Goal: Task Accomplishment & Management: Manage account settings

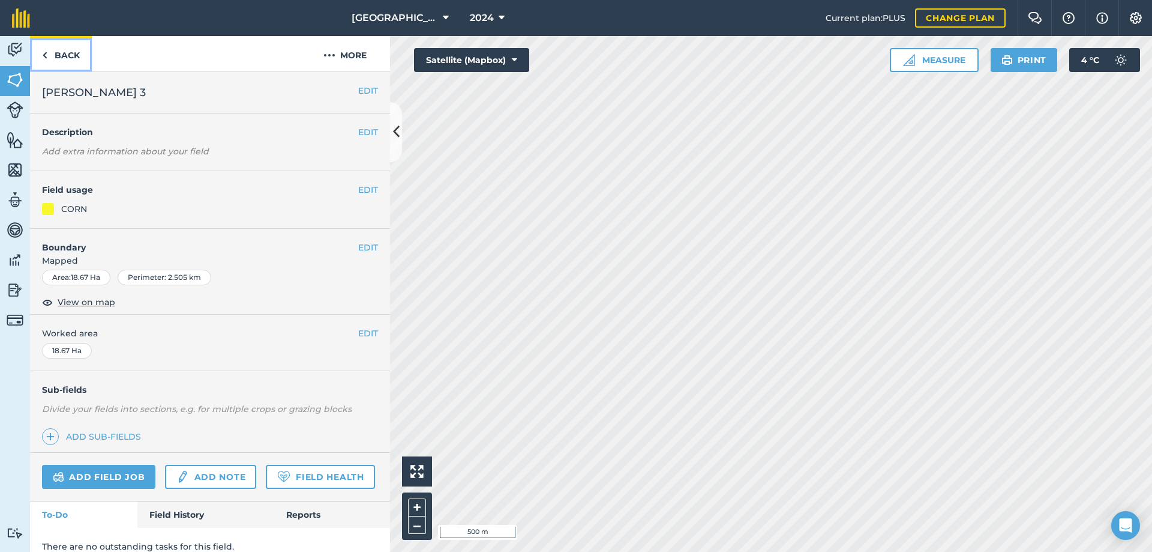
scroll to position [47, 0]
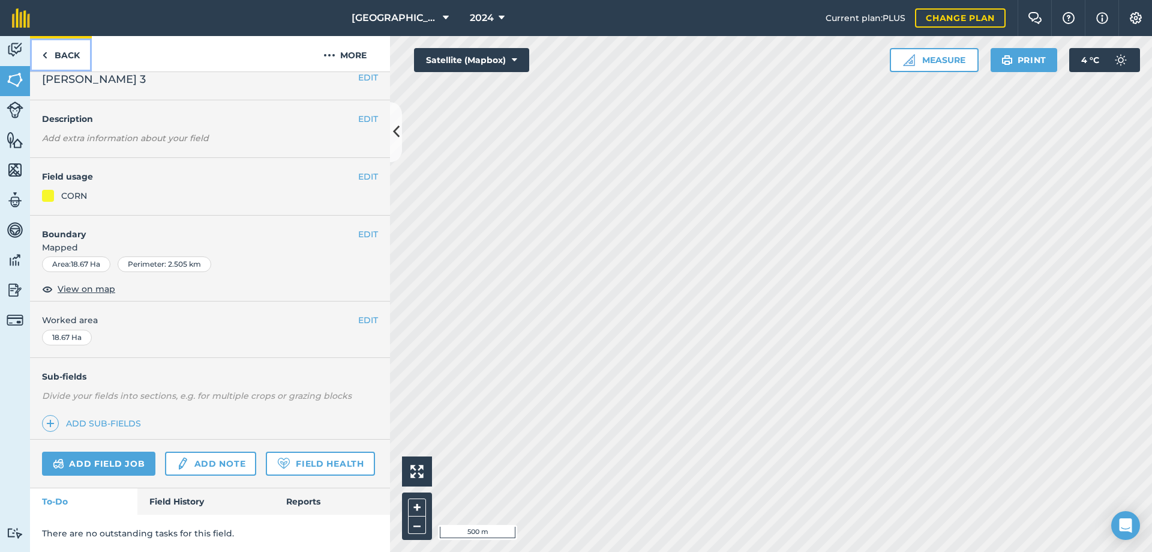
click at [59, 52] on link "Back" at bounding box center [61, 53] width 62 height 35
click at [64, 52] on link "Back" at bounding box center [61, 53] width 62 height 35
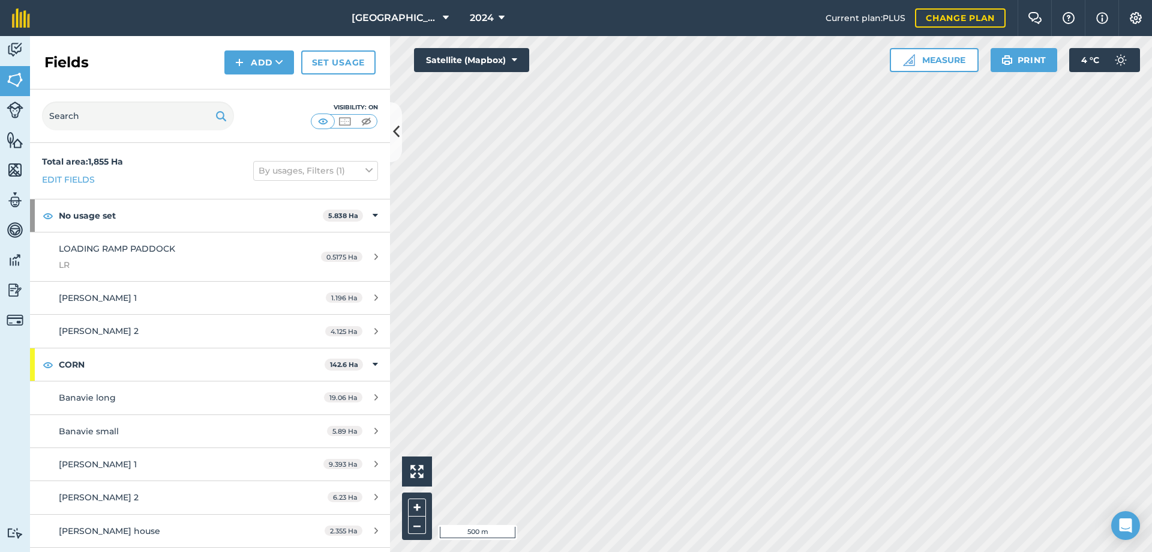
click at [64, 52] on div "Fields Add Set usage" at bounding box center [210, 62] width 360 height 53
click at [10, 44] on img at bounding box center [15, 50] width 17 height 18
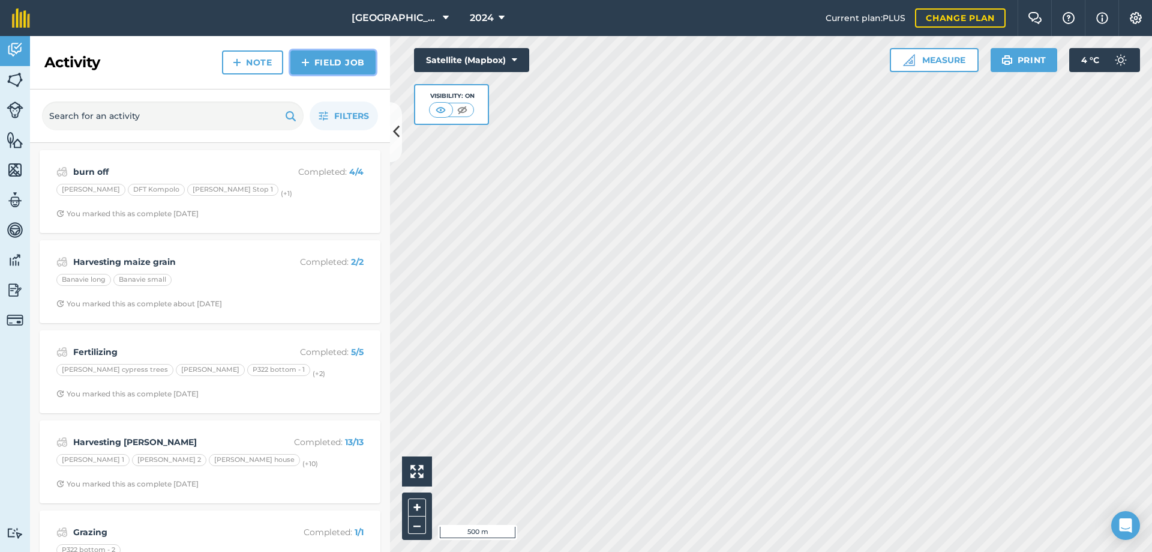
click at [328, 63] on link "Field Job" at bounding box center [332, 62] width 85 height 24
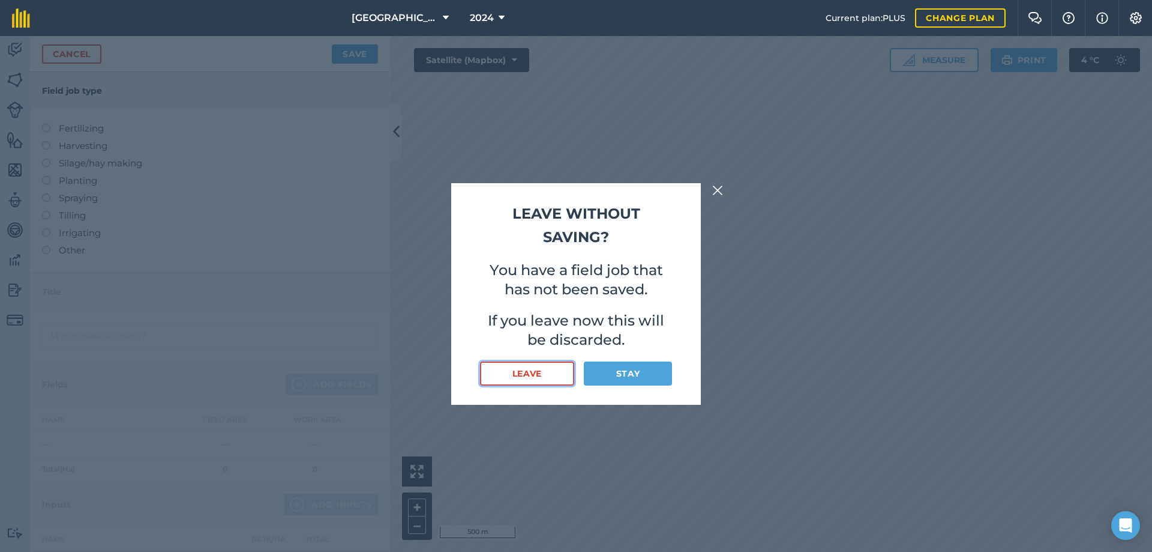
click at [542, 371] on button "Leave" at bounding box center [527, 373] width 94 height 24
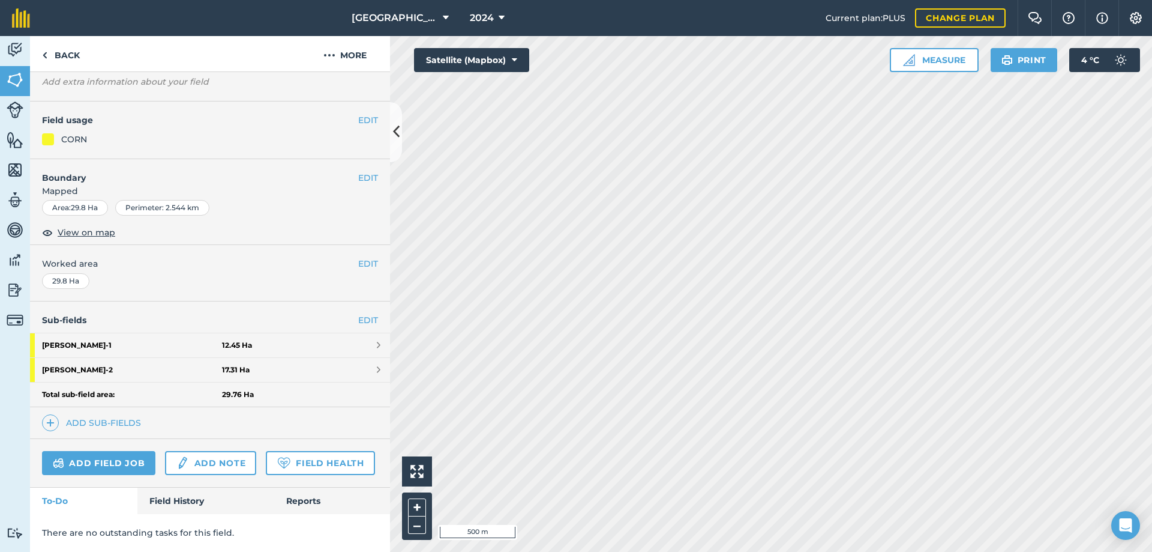
scroll to position [103, 0]
click at [105, 451] on link "Add field job" at bounding box center [98, 463] width 113 height 24
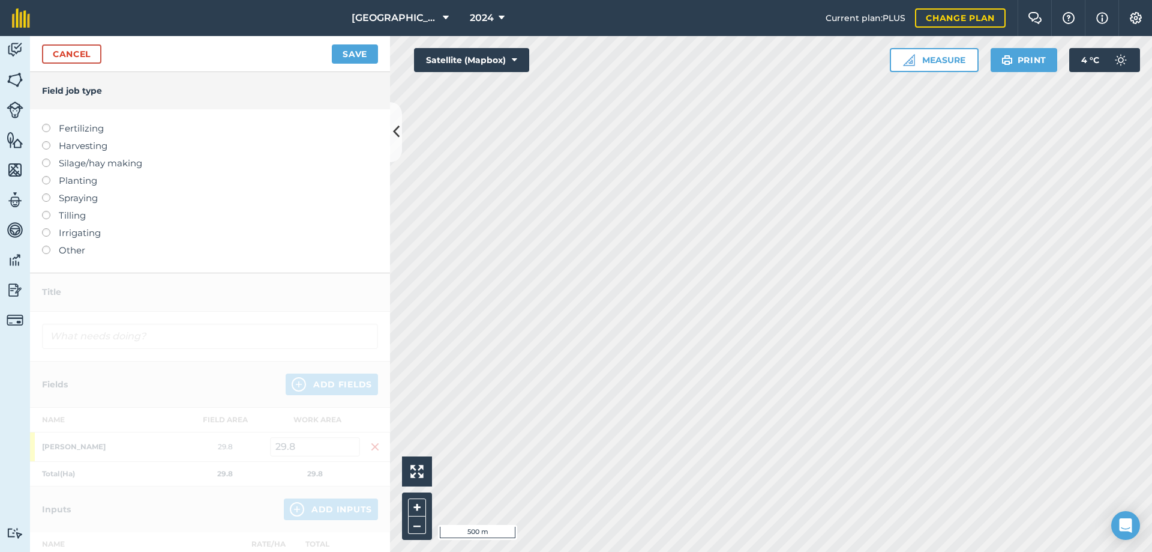
drag, startPoint x: 47, startPoint y: 215, endPoint x: 345, endPoint y: 308, distance: 311.9
click at [48, 211] on label at bounding box center [50, 211] width 17 height 0
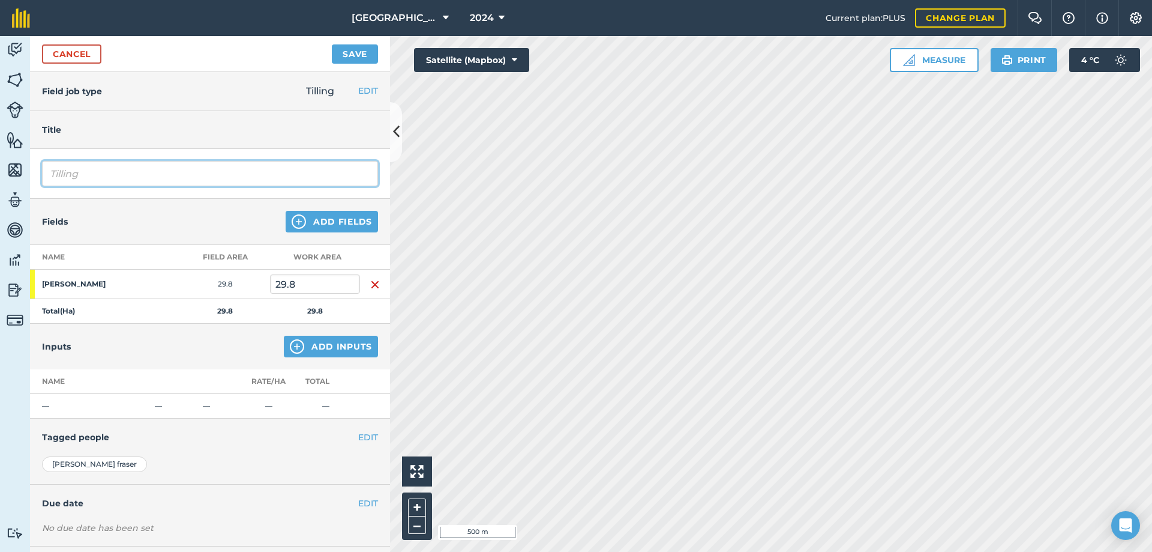
click at [101, 170] on input "Tilling" at bounding box center [210, 173] width 336 height 25
type input "T"
type input "S"
type input "Speed disc - cutworm"
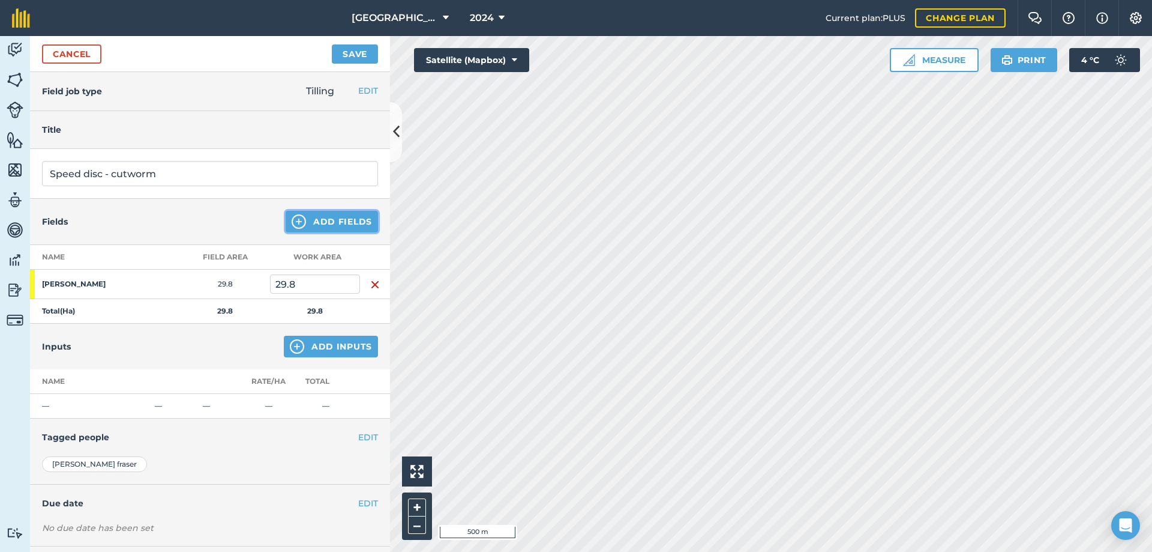
click at [327, 214] on button "Add Fields" at bounding box center [332, 222] width 92 height 22
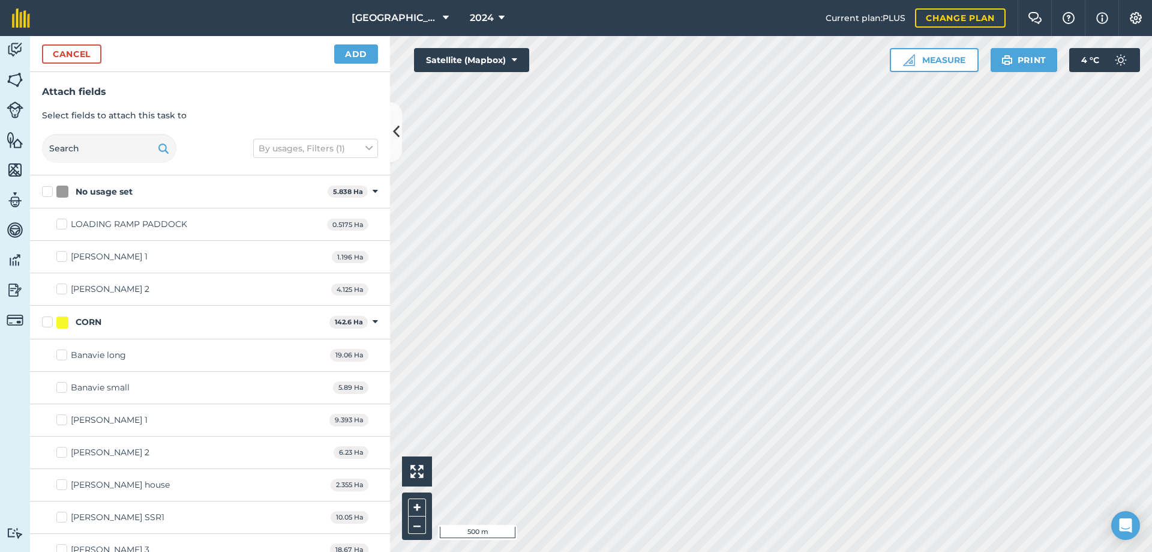
checkbox input "true"
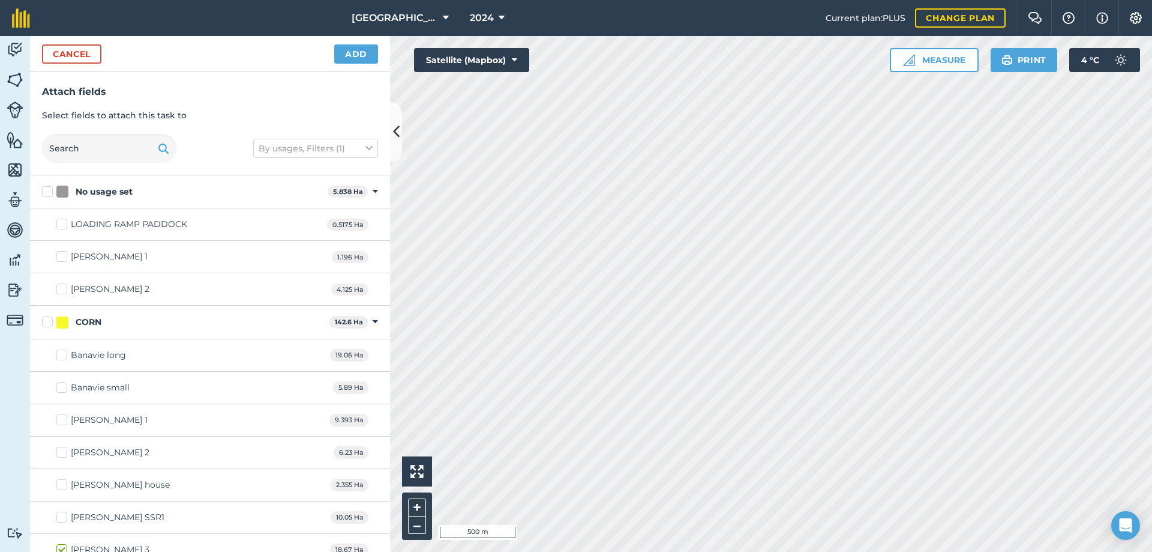
checkbox input "true"
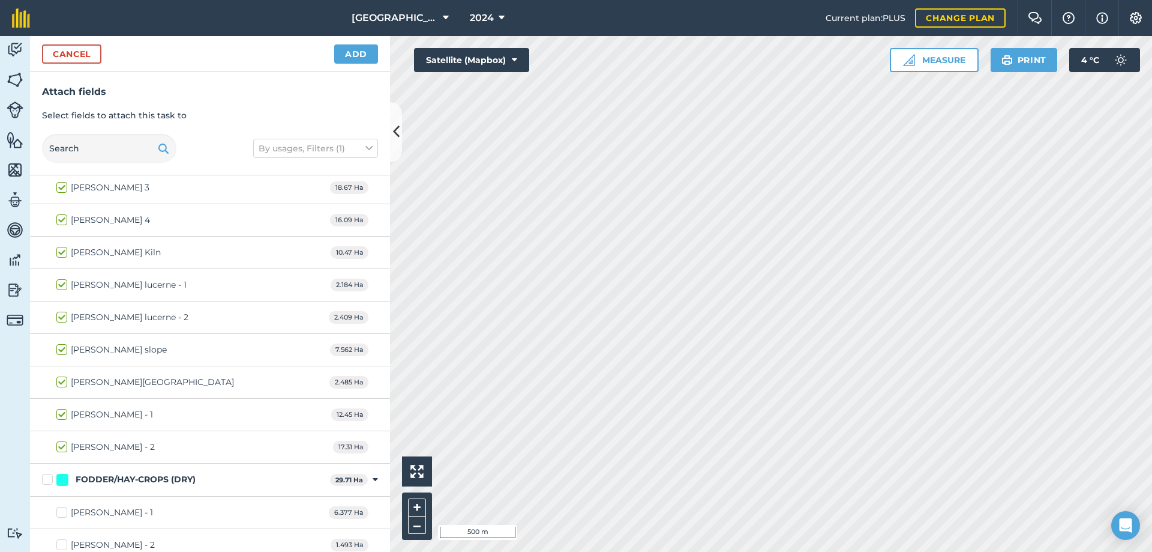
scroll to position [420, 0]
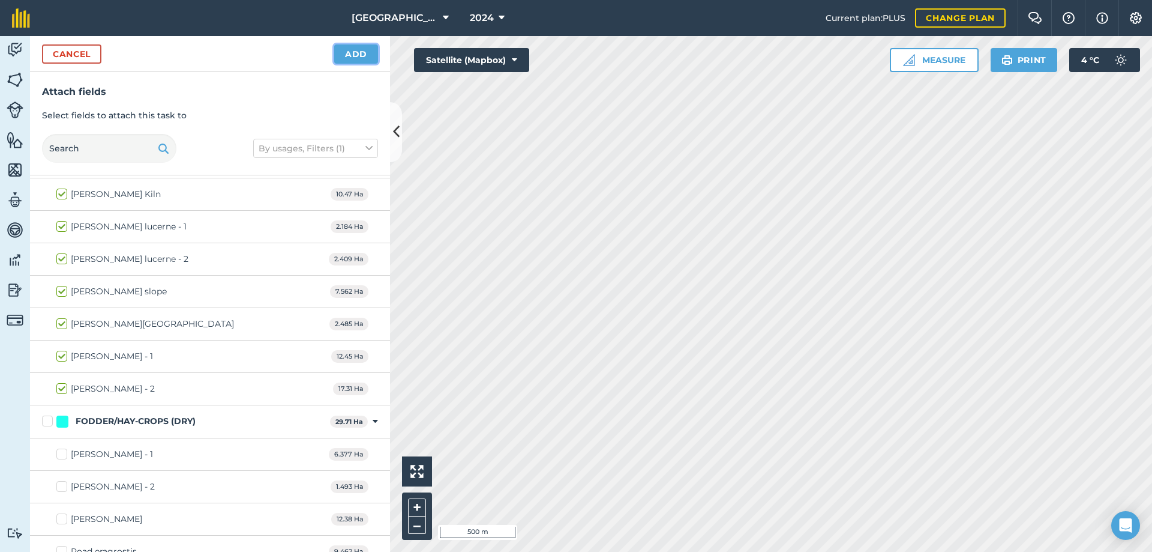
click at [344, 60] on button "Add" at bounding box center [356, 53] width 44 height 19
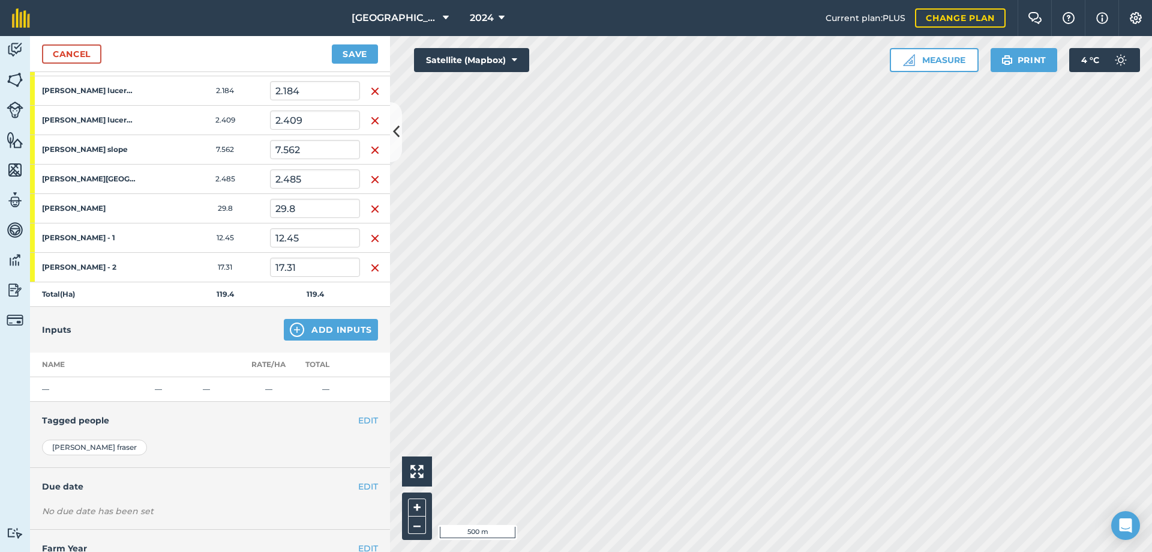
scroll to position [300, 0]
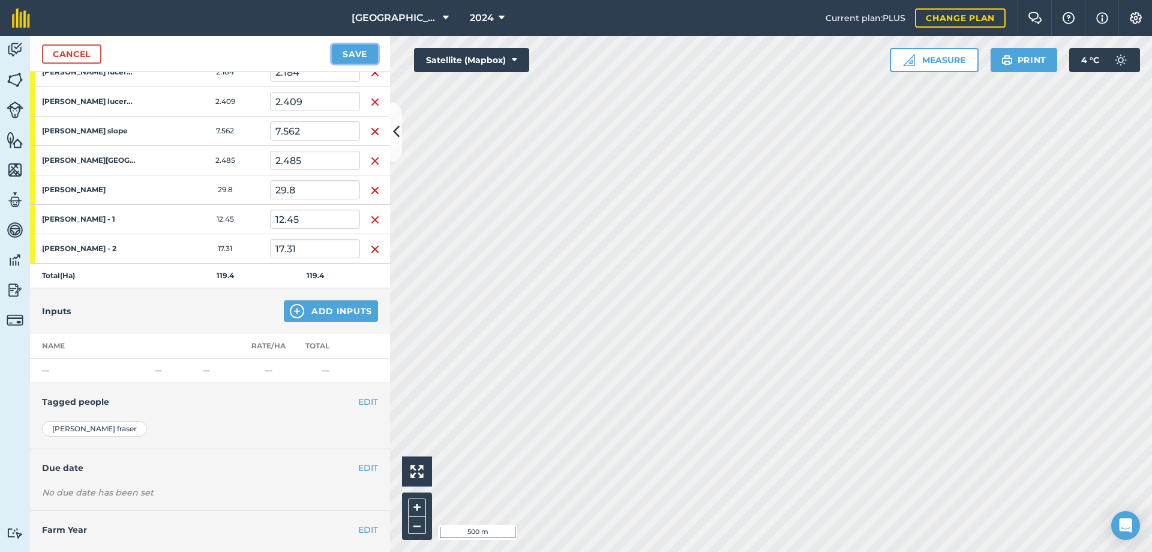
click at [364, 53] on button "Save" at bounding box center [355, 53] width 46 height 19
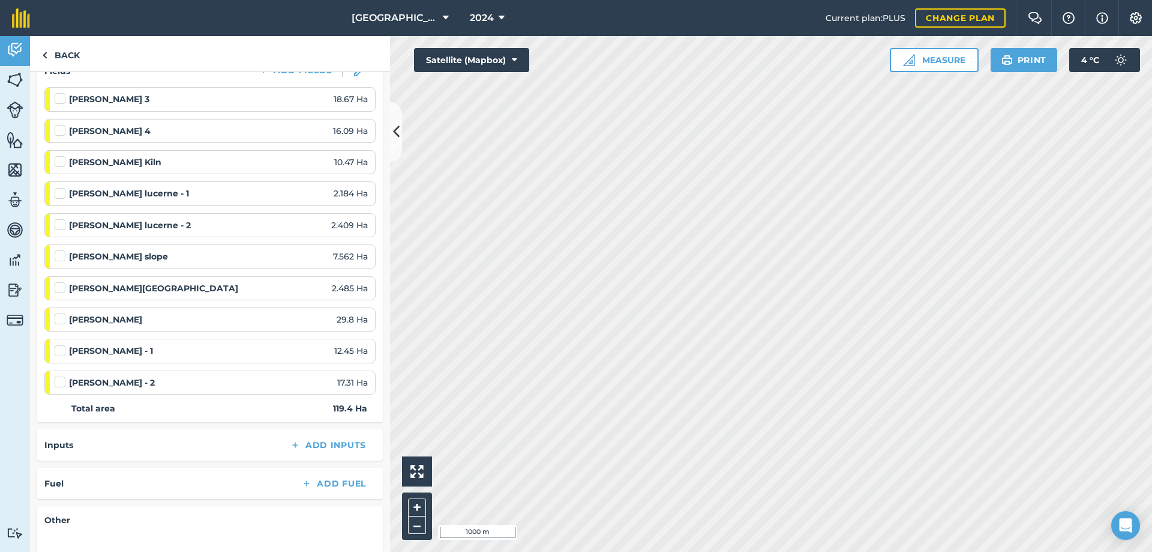
scroll to position [180, 0]
click at [65, 342] on label at bounding box center [62, 342] width 14 height 0
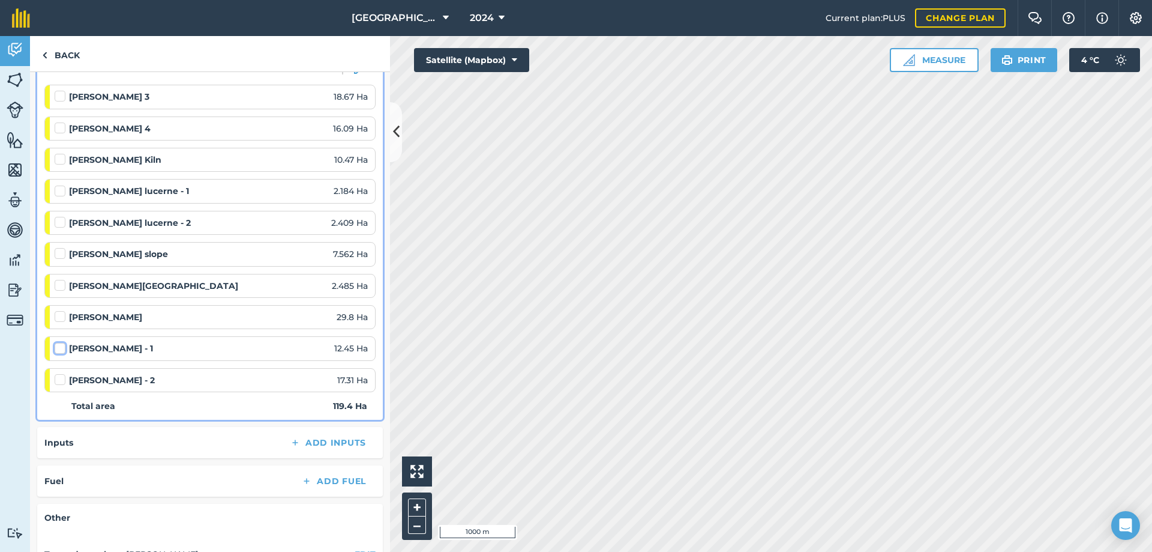
click at [62, 350] on input "checkbox" at bounding box center [59, 346] width 8 height 8
checkbox input "false"
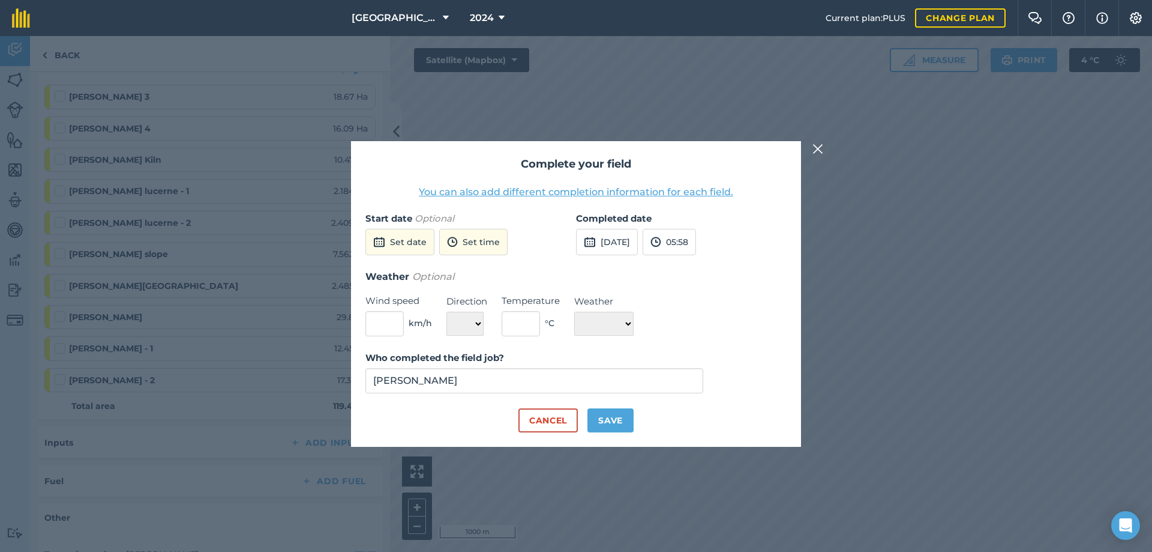
click at [819, 150] on img at bounding box center [818, 149] width 11 height 14
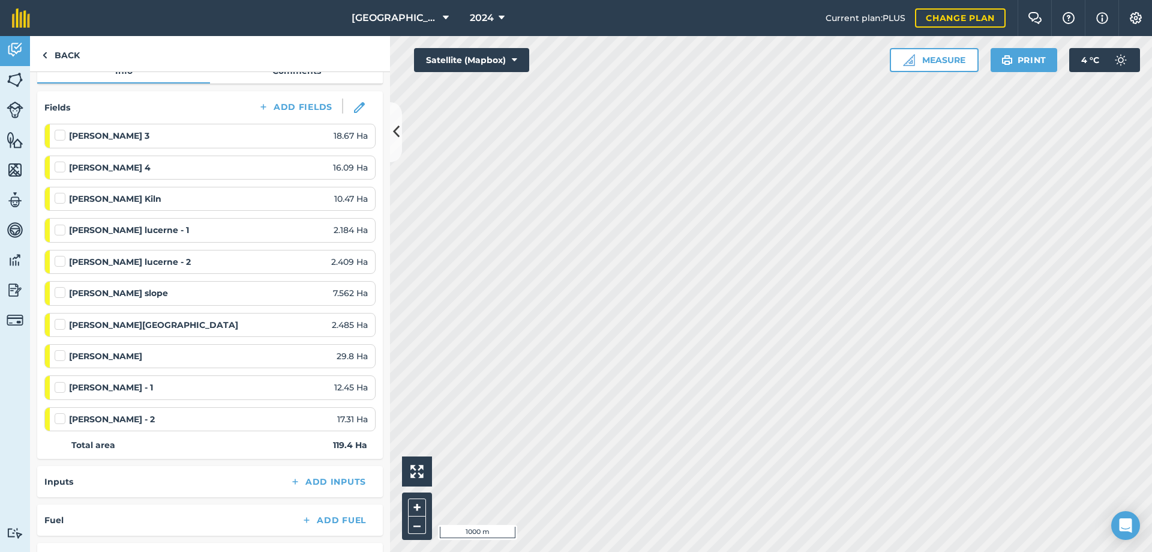
scroll to position [0, 0]
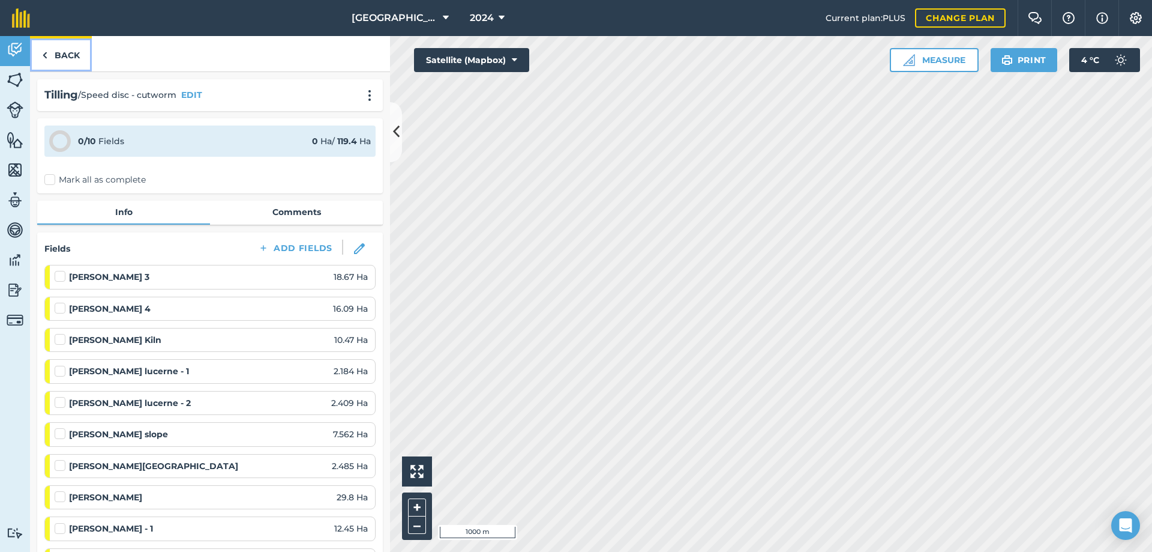
click at [50, 53] on link "Back" at bounding box center [61, 53] width 62 height 35
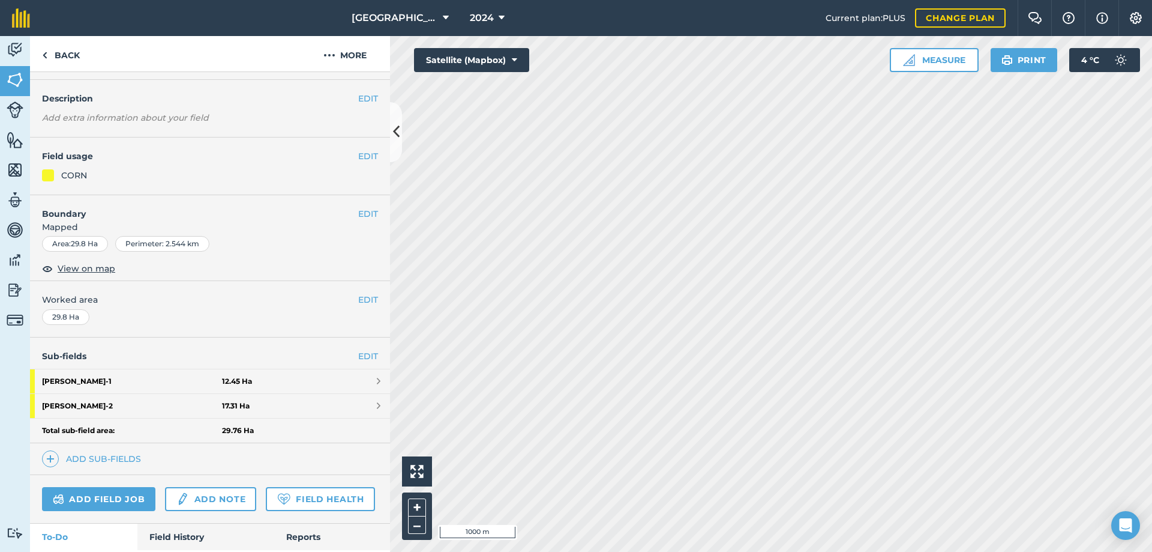
scroll to position [113, 0]
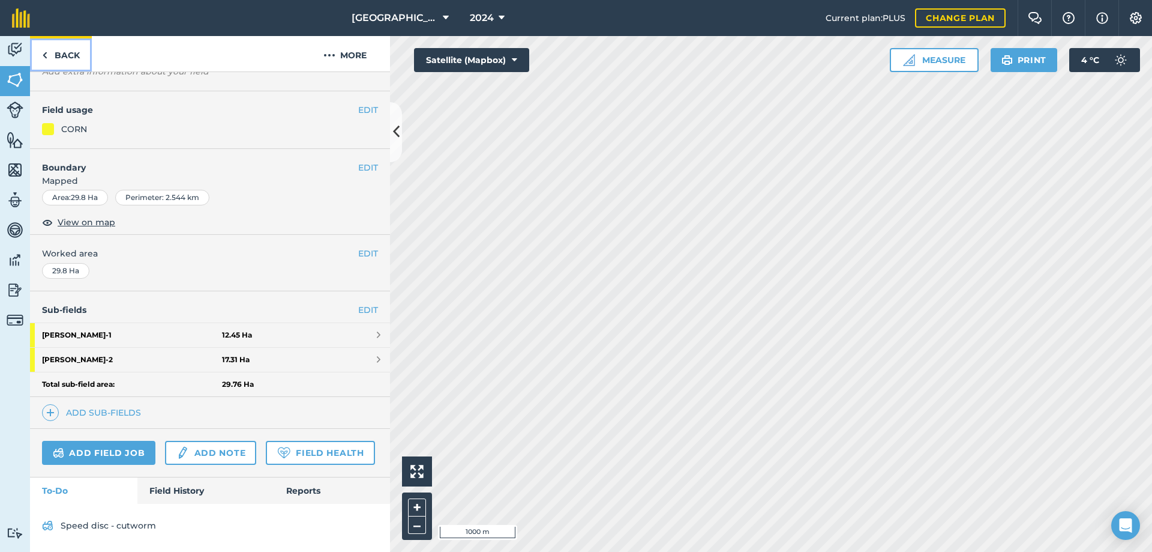
click at [62, 54] on link "Back" at bounding box center [61, 53] width 62 height 35
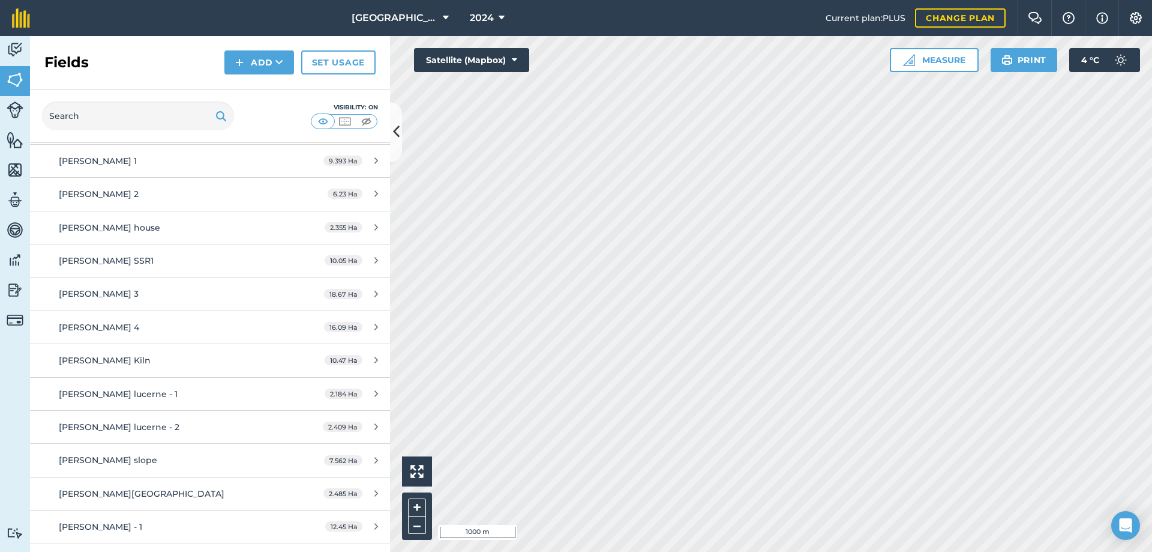
scroll to position [300, 0]
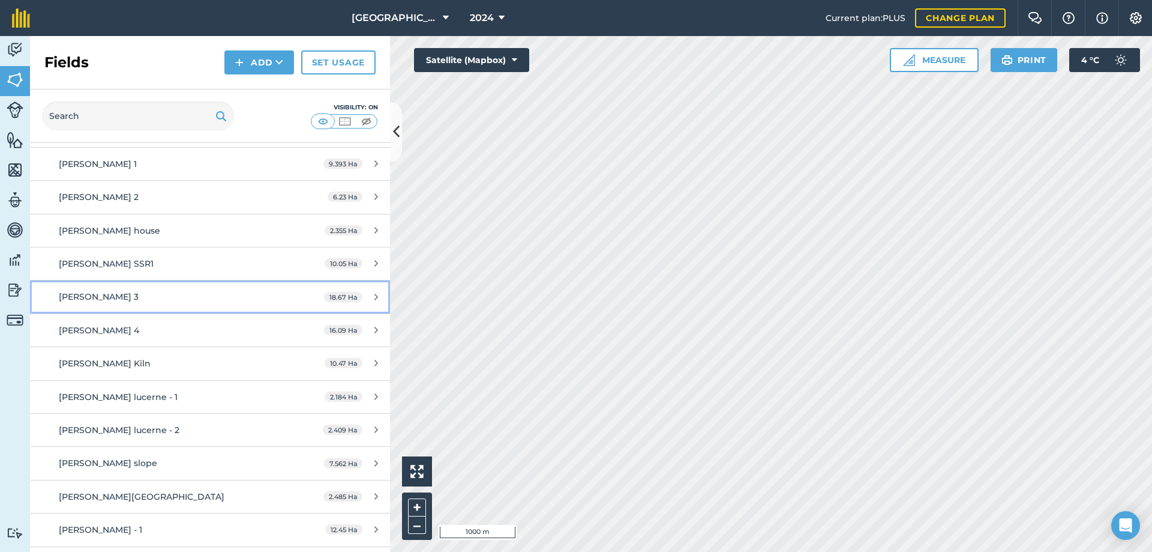
click at [176, 296] on div "[PERSON_NAME] 3" at bounding box center [172, 296] width 226 height 13
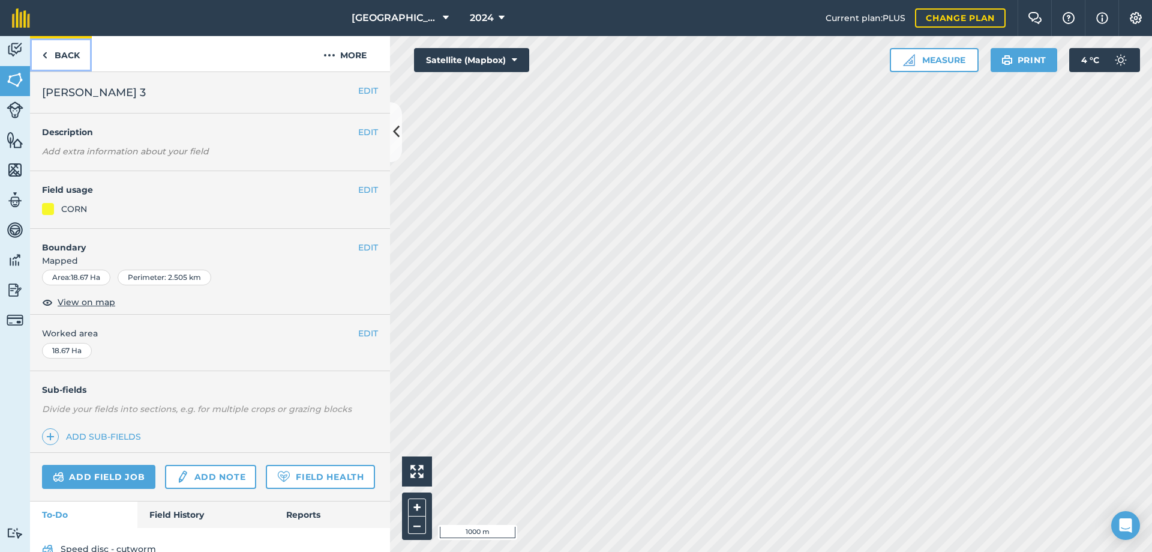
click at [63, 53] on link "Back" at bounding box center [61, 53] width 62 height 35
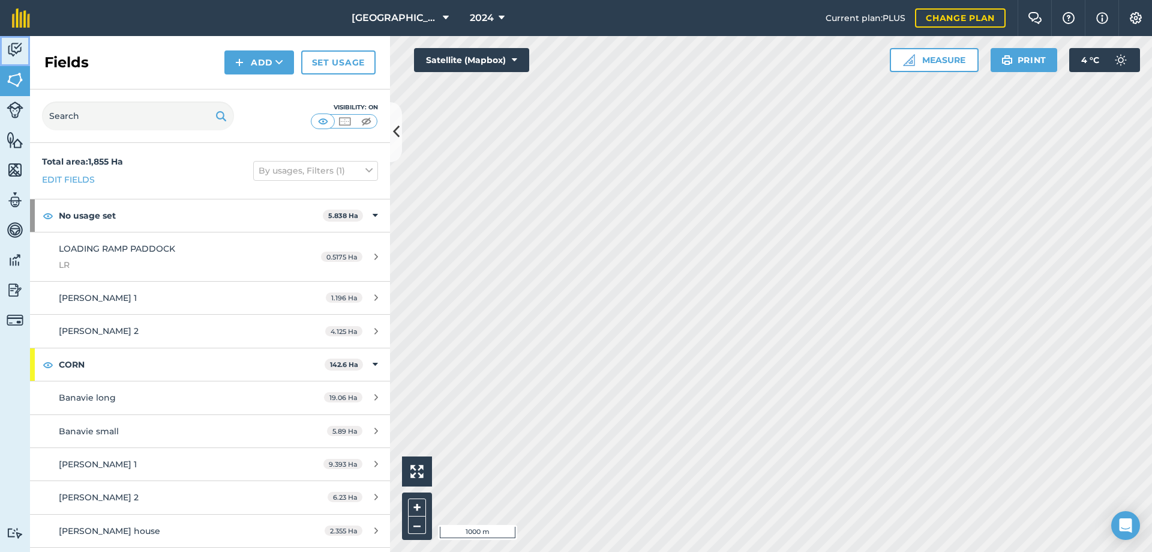
click at [10, 50] on img at bounding box center [15, 50] width 17 height 18
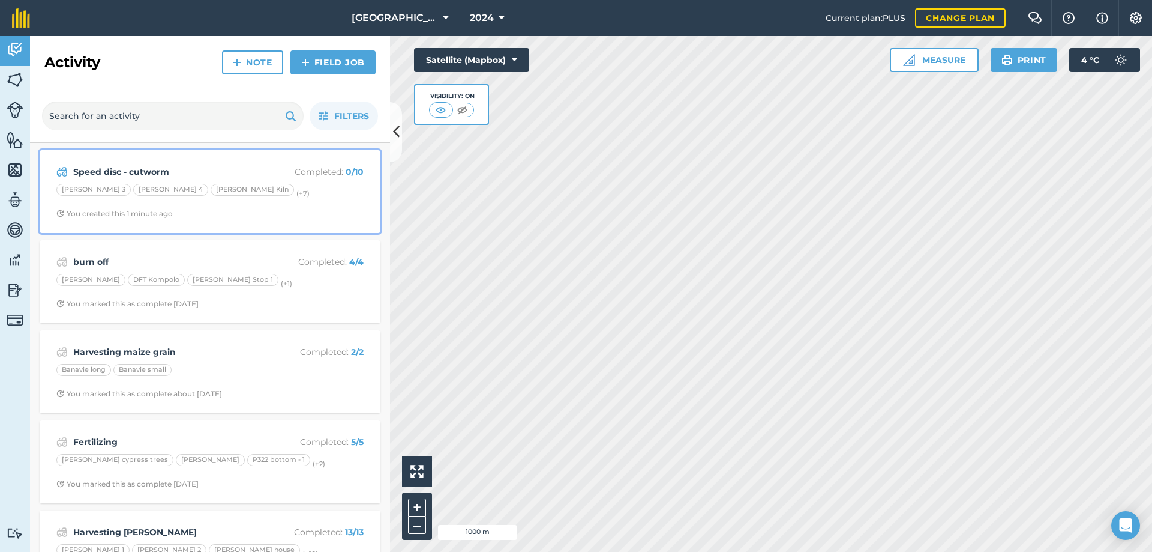
click at [304, 209] on span "You created this 1 minute ago" at bounding box center [209, 214] width 307 height 10
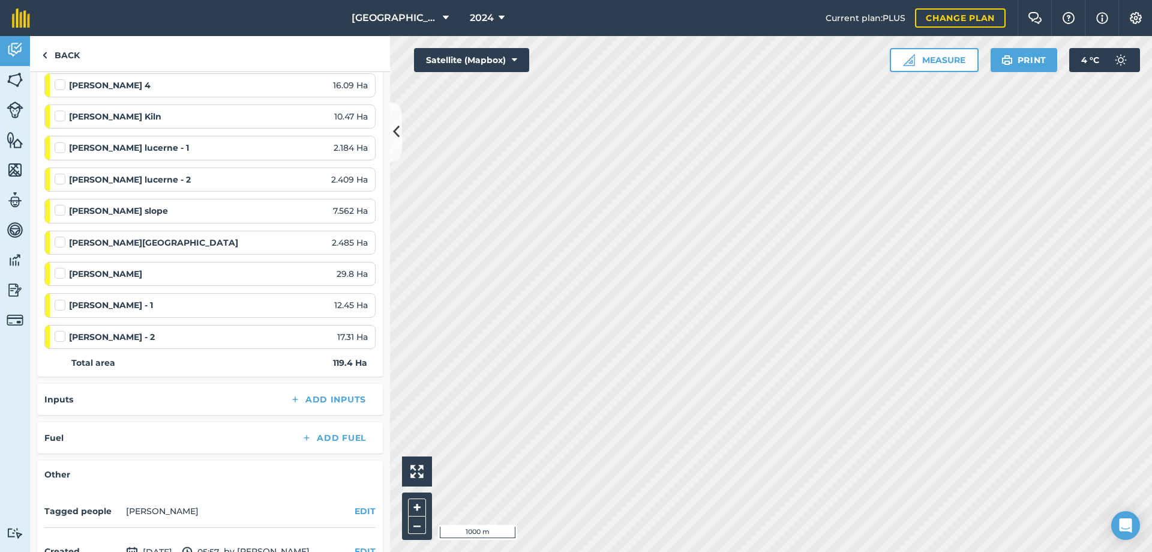
scroll to position [240, 0]
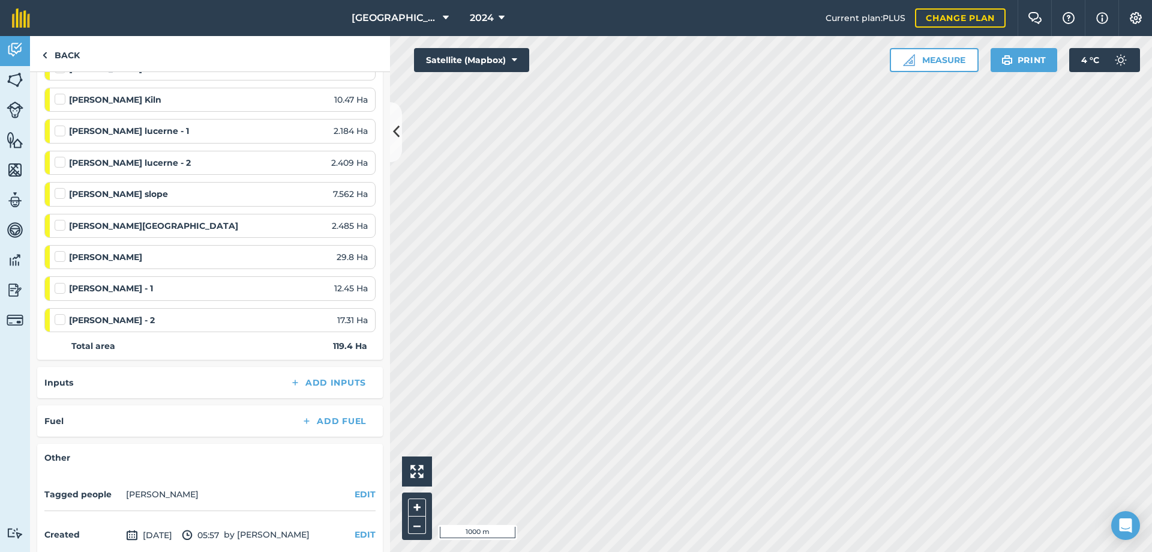
click at [61, 282] on label at bounding box center [62, 282] width 14 height 0
click at [61, 289] on input "checkbox" at bounding box center [59, 286] width 8 height 8
checkbox input "false"
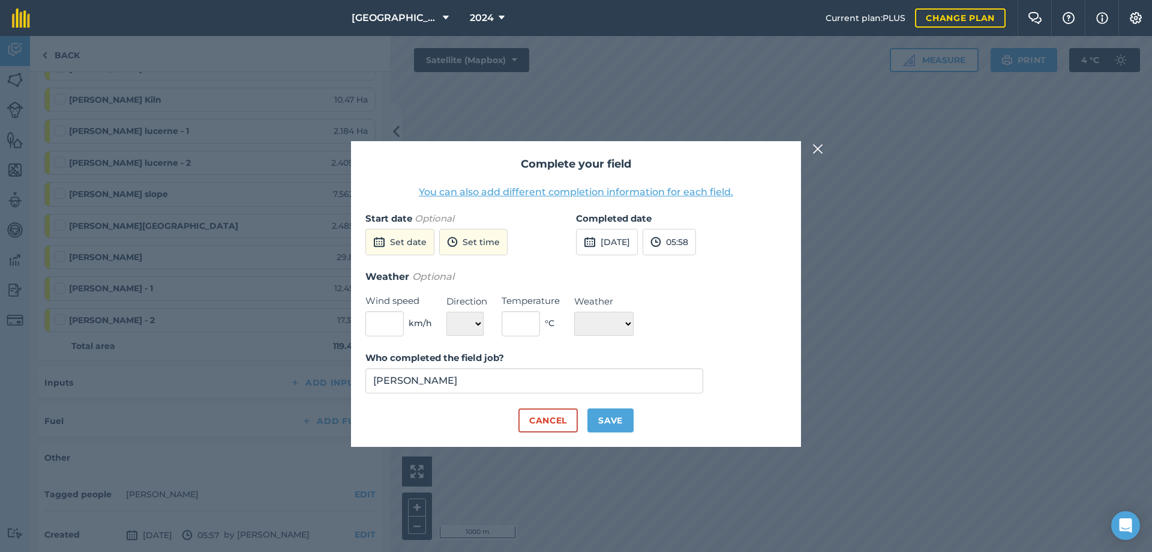
click at [819, 152] on img at bounding box center [818, 149] width 11 height 14
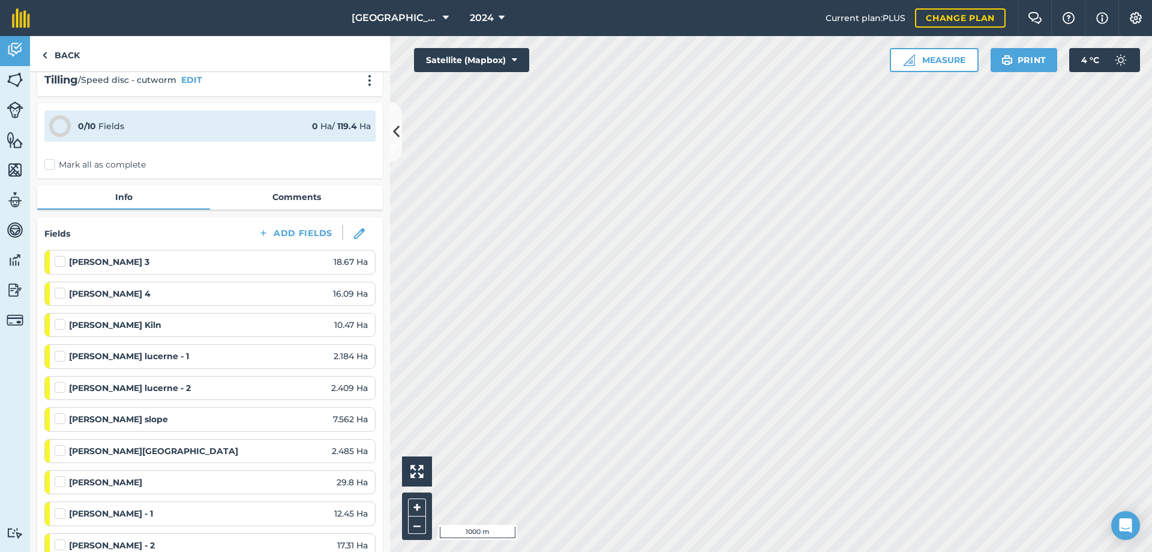
scroll to position [0, 0]
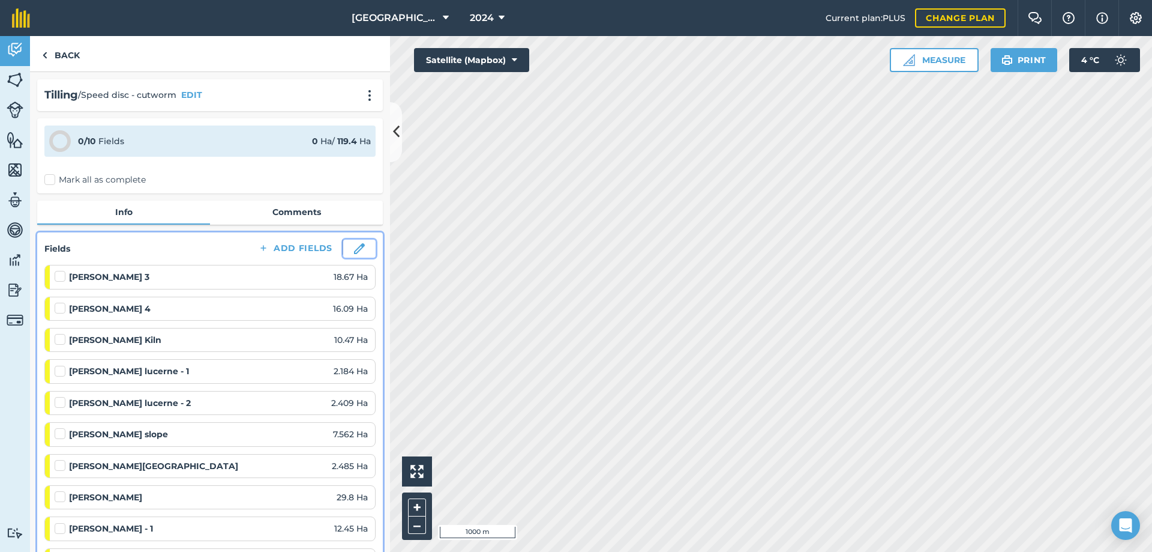
click at [354, 251] on img at bounding box center [359, 248] width 11 height 11
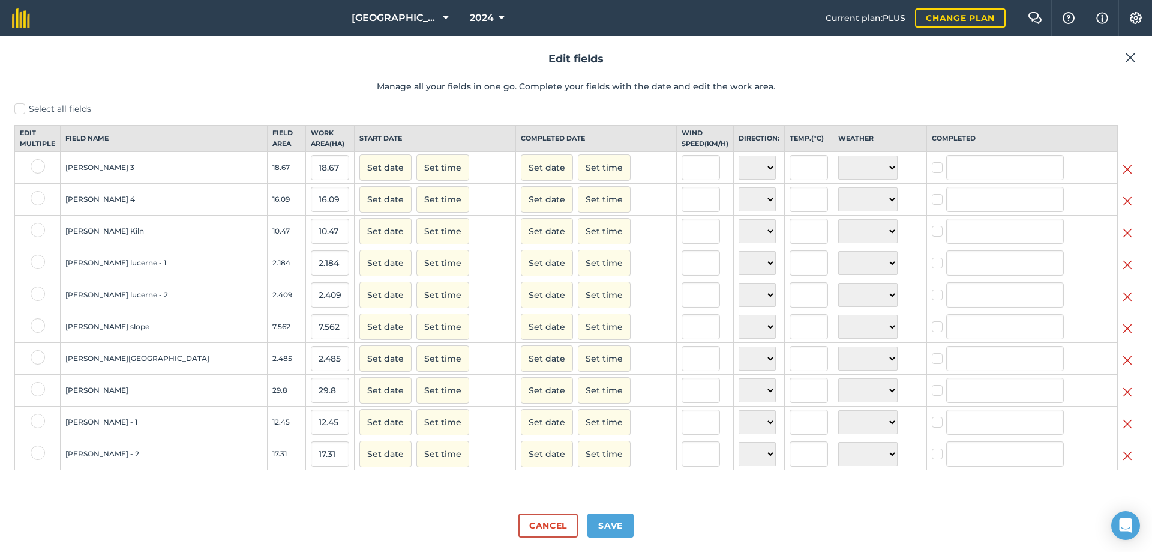
click at [37, 428] on label at bounding box center [38, 420] width 14 height 14
click at [37, 421] on input "checkbox" at bounding box center [35, 417] width 8 height 8
checkbox input "true"
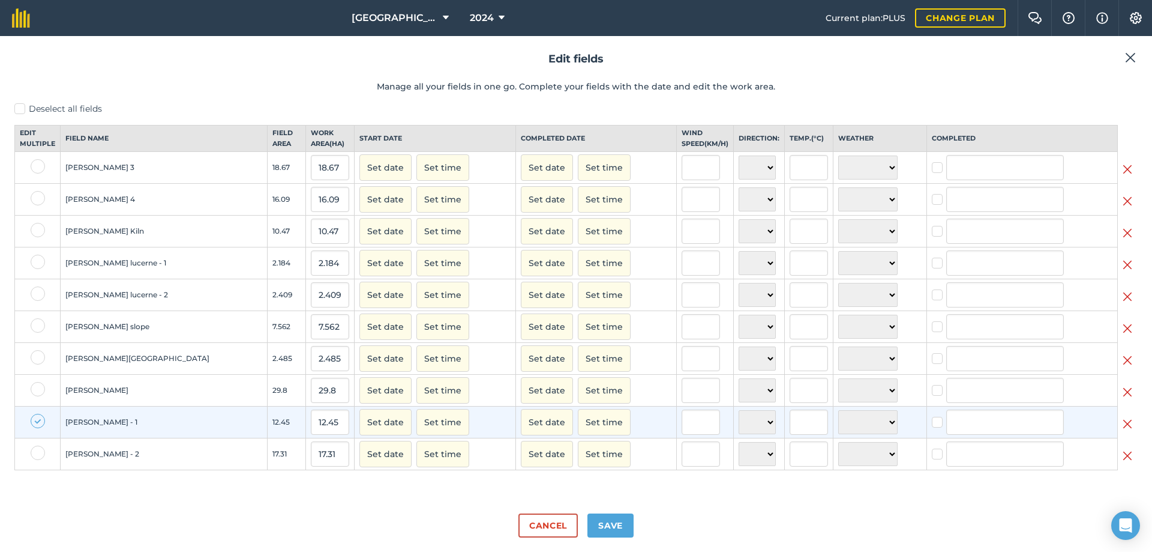
click at [38, 460] on label at bounding box center [38, 452] width 14 height 14
click at [38, 453] on input "checkbox" at bounding box center [35, 449] width 8 height 8
checkbox input "true"
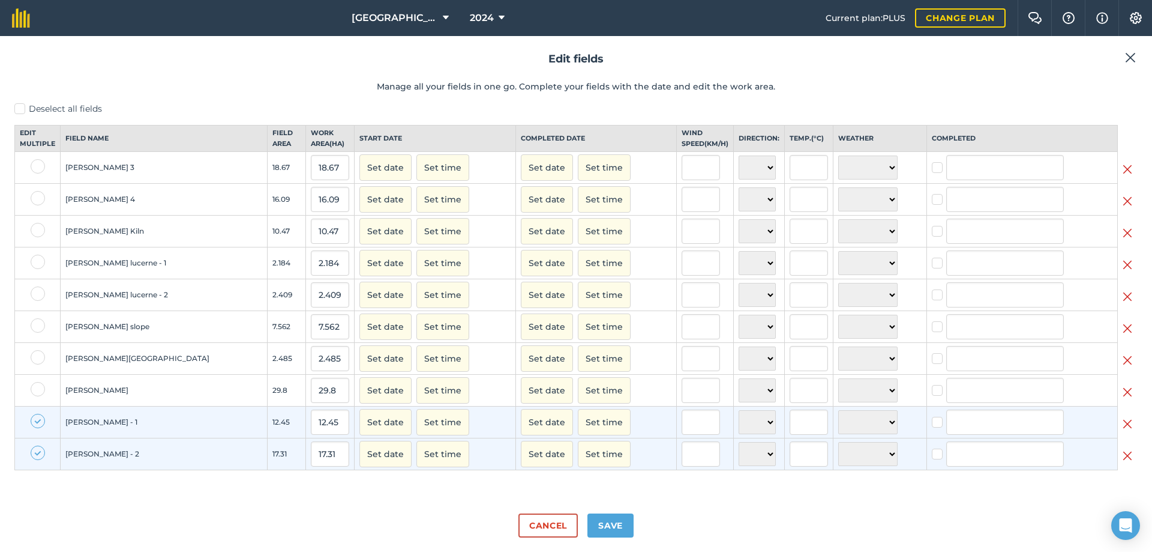
click at [1126, 431] on img at bounding box center [1128, 423] width 10 height 14
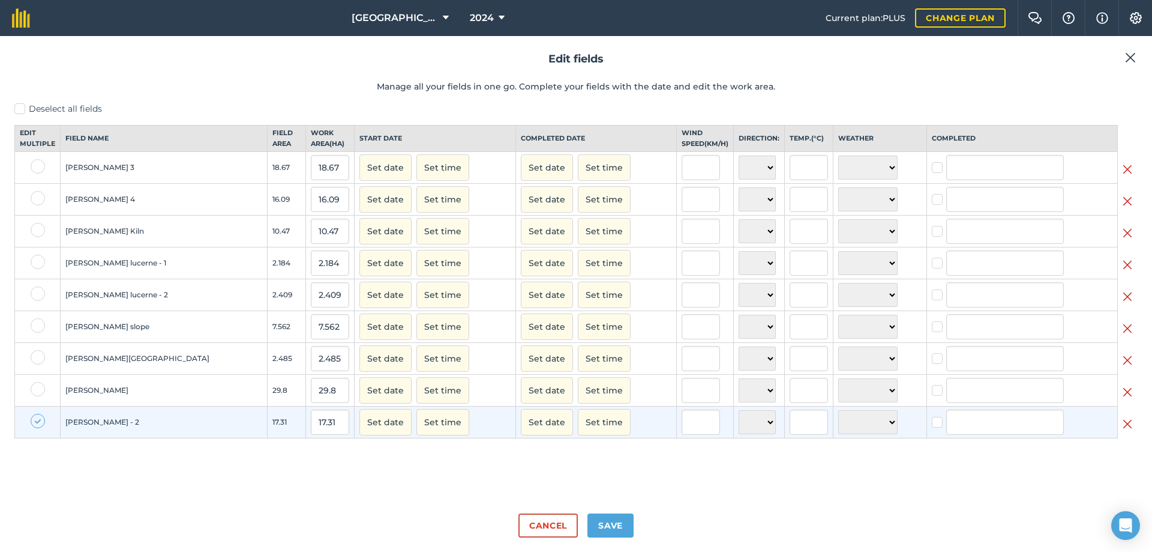
click at [1124, 431] on img at bounding box center [1128, 423] width 10 height 14
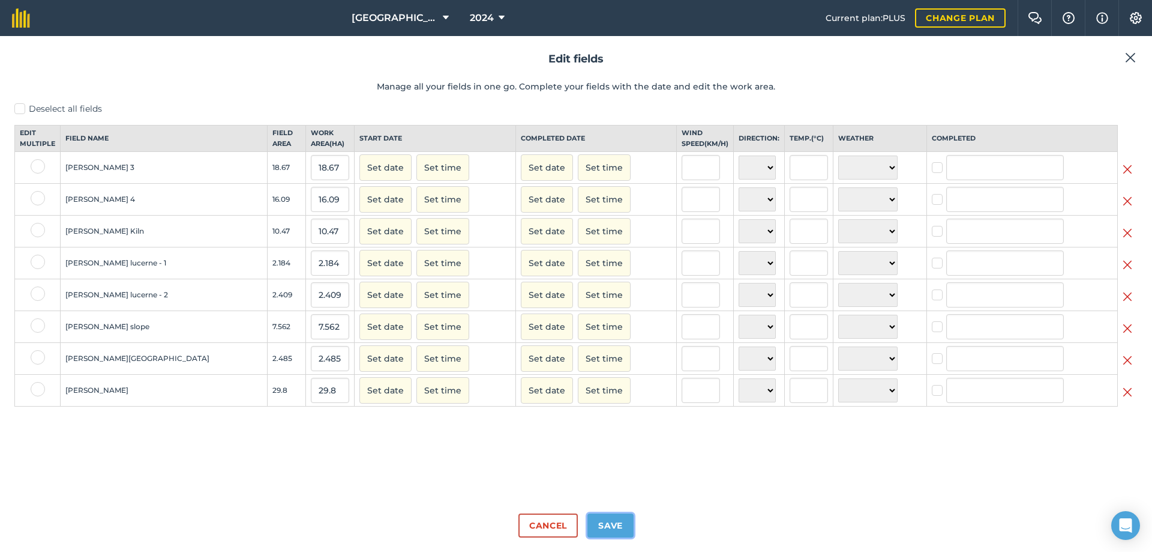
click at [613, 520] on button "Save" at bounding box center [611, 525] width 46 height 24
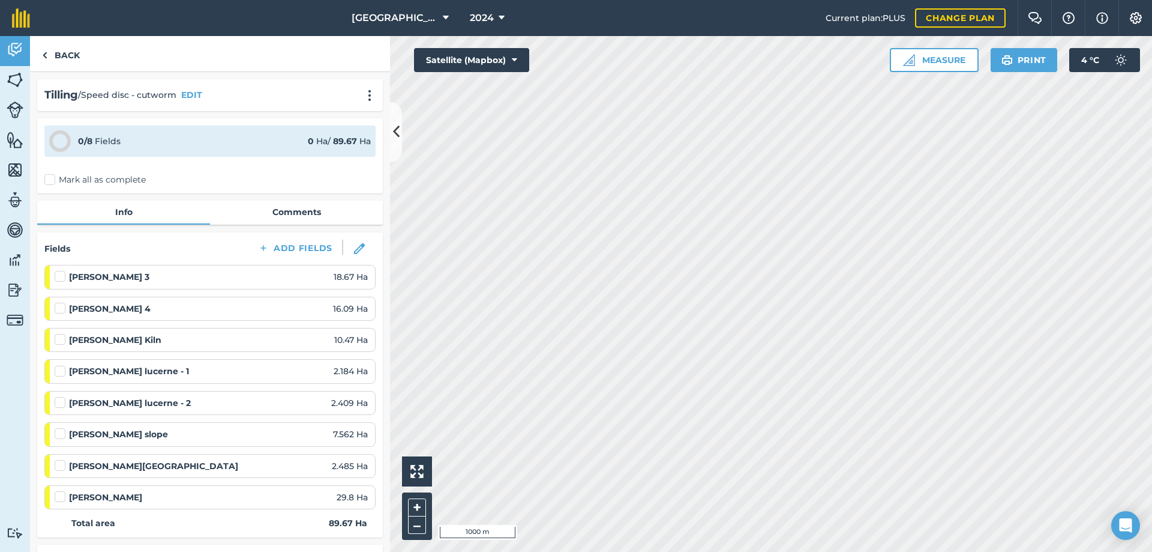
scroll to position [60, 0]
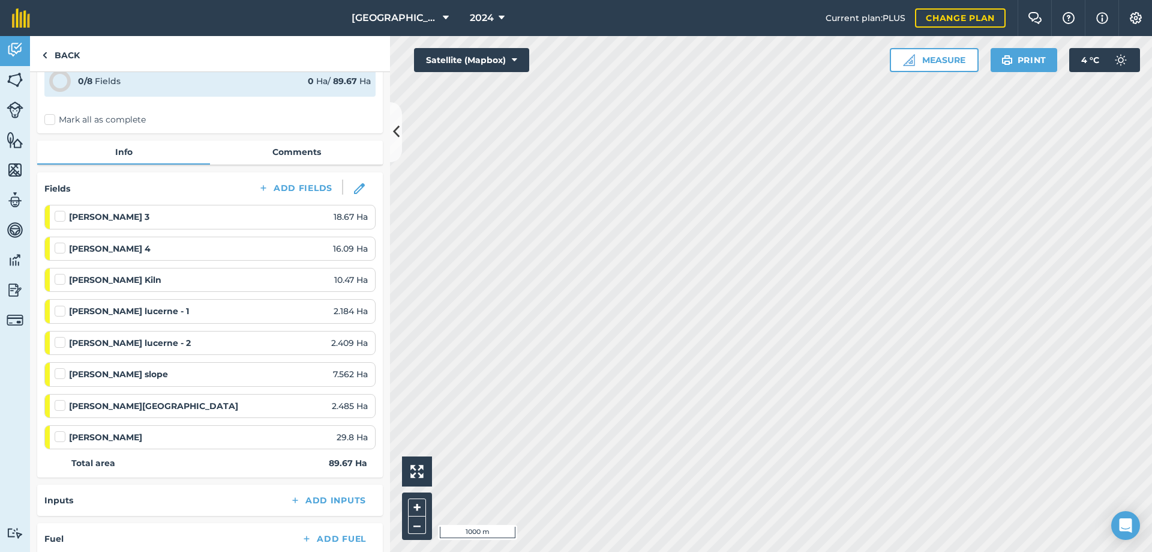
click at [53, 121] on label "Mark all as complete" at bounding box center [94, 119] width 101 height 13
click at [52, 173] on input "Mark all as complete" at bounding box center [48, 177] width 8 height 8
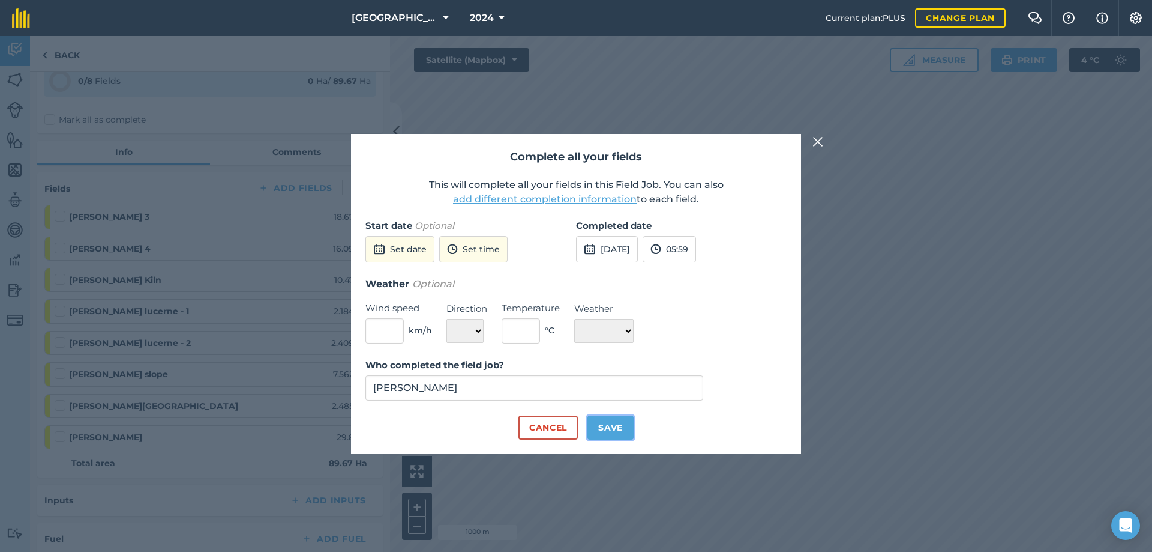
click at [602, 419] on button "Save" at bounding box center [611, 427] width 46 height 24
checkbox input "true"
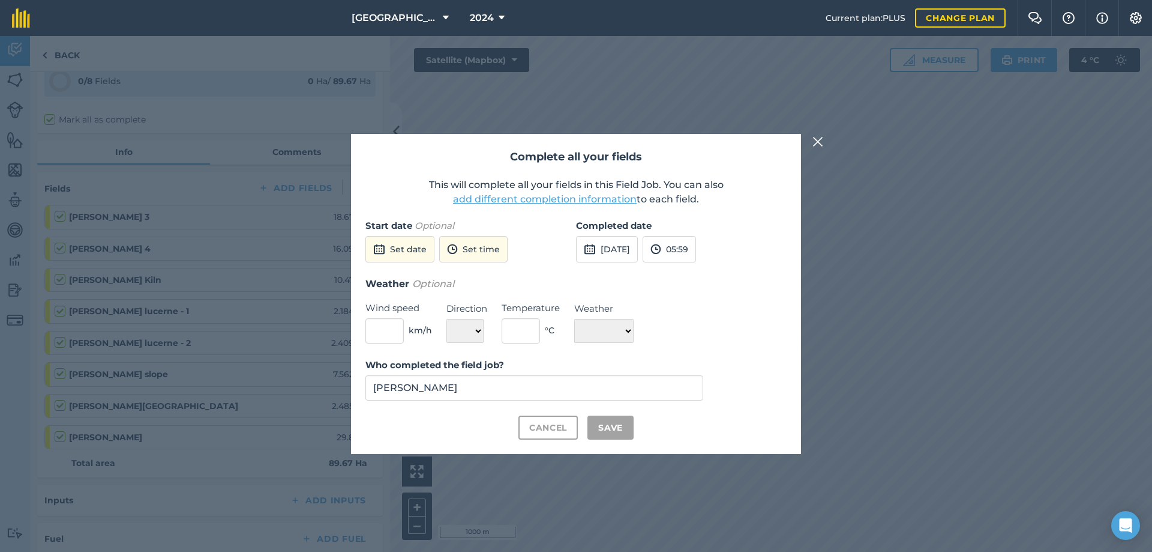
checkbox input "true"
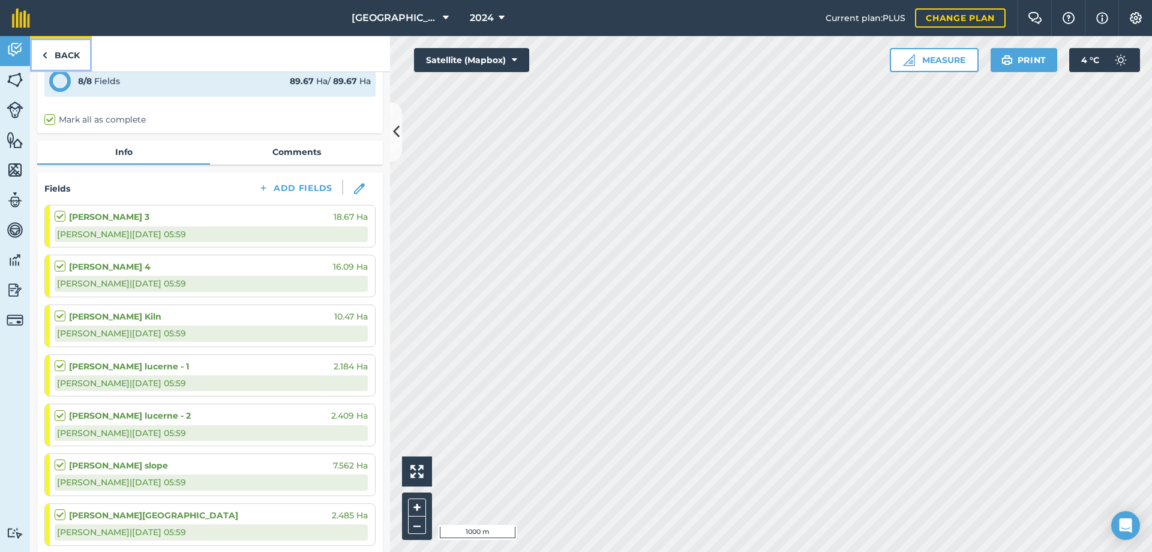
click at [63, 52] on link "Back" at bounding box center [61, 53] width 62 height 35
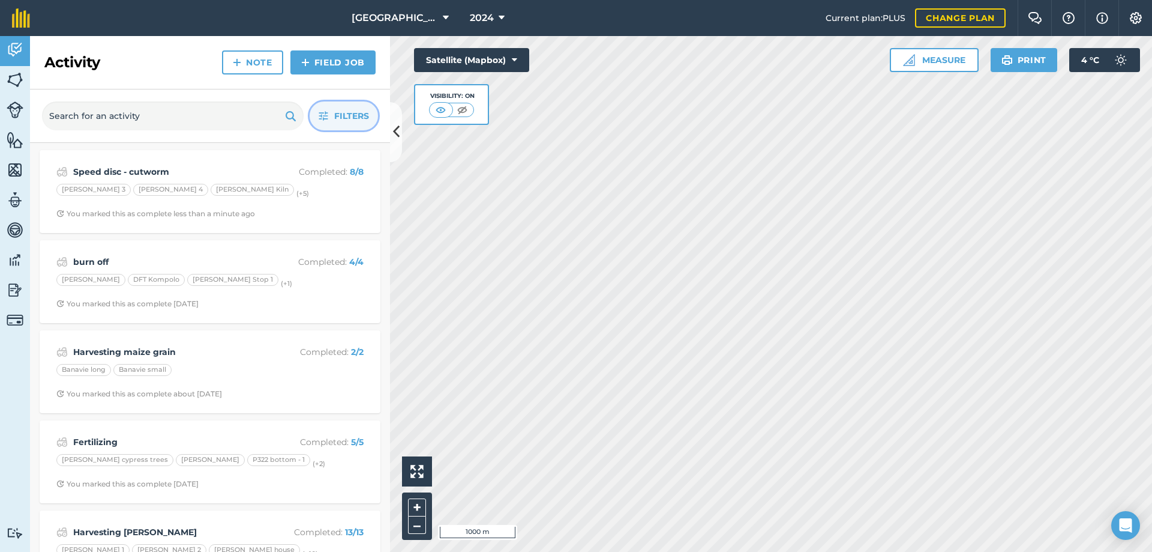
click at [350, 115] on span "Filters" at bounding box center [351, 115] width 35 height 13
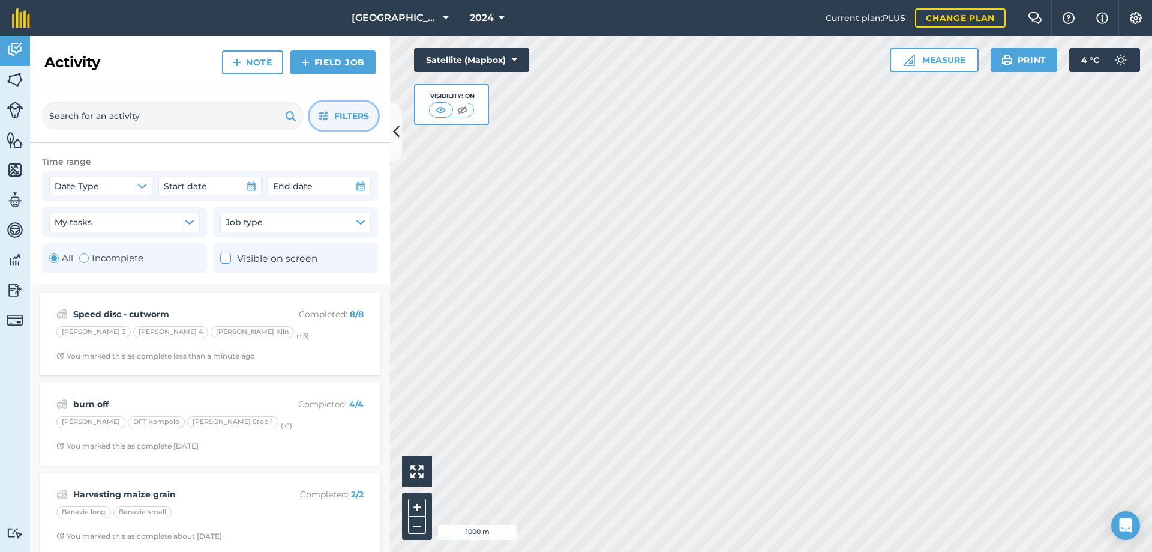
click at [95, 257] on label "Incomplete" at bounding box center [111, 258] width 64 height 14
radio input "false"
radio input "true"
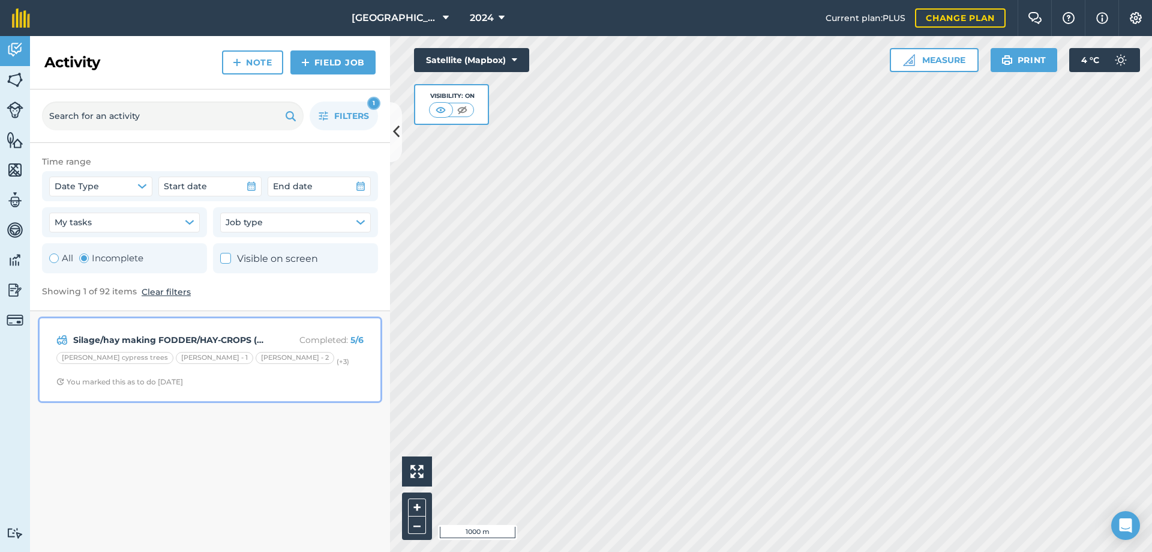
click at [332, 363] on div "[PERSON_NAME] cypress trees [PERSON_NAME] - 1 [PERSON_NAME] - 2 (+ 3 )" at bounding box center [209, 360] width 307 height 16
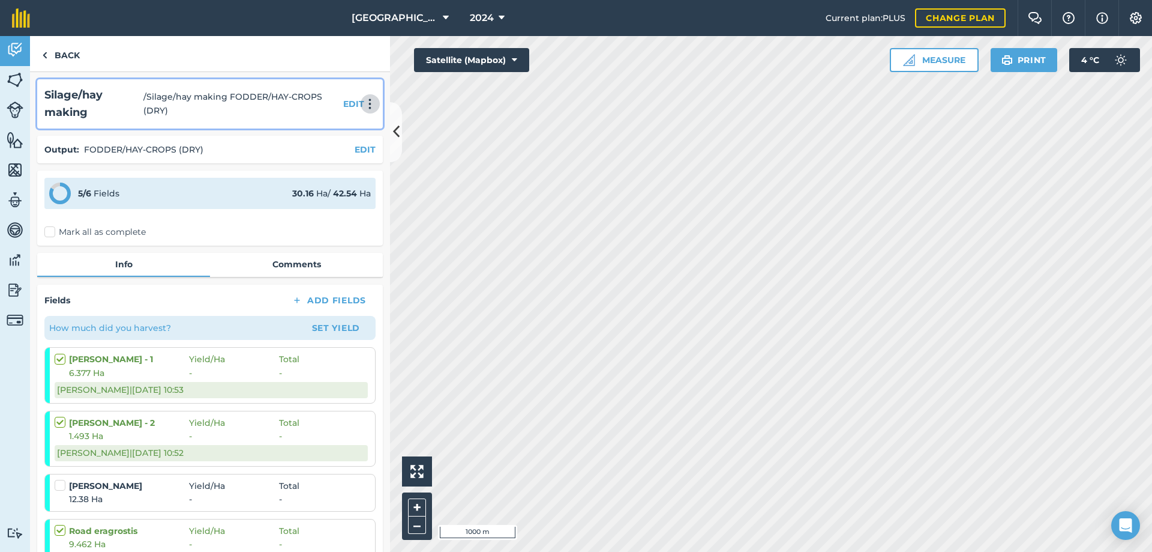
click at [363, 102] on img at bounding box center [370, 103] width 14 height 11
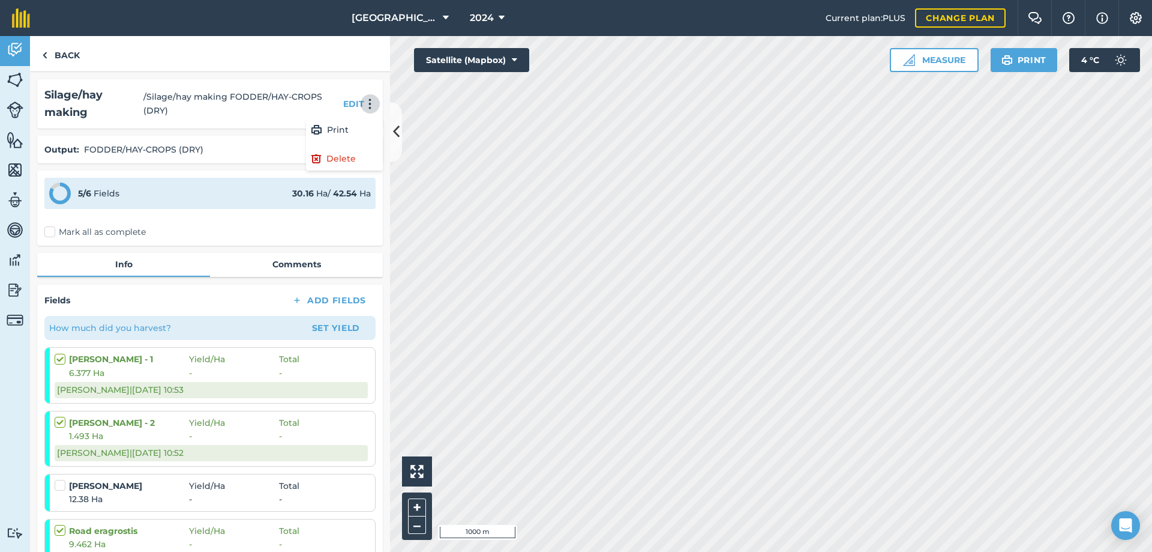
click at [197, 67] on div "Back" at bounding box center [210, 54] width 360 height 36
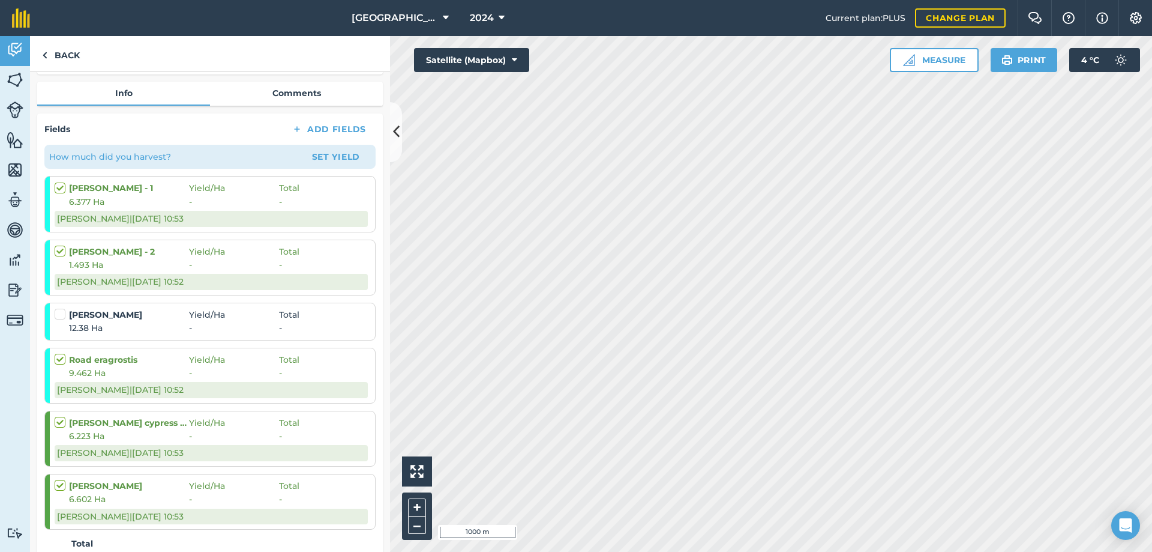
scroll to position [180, 0]
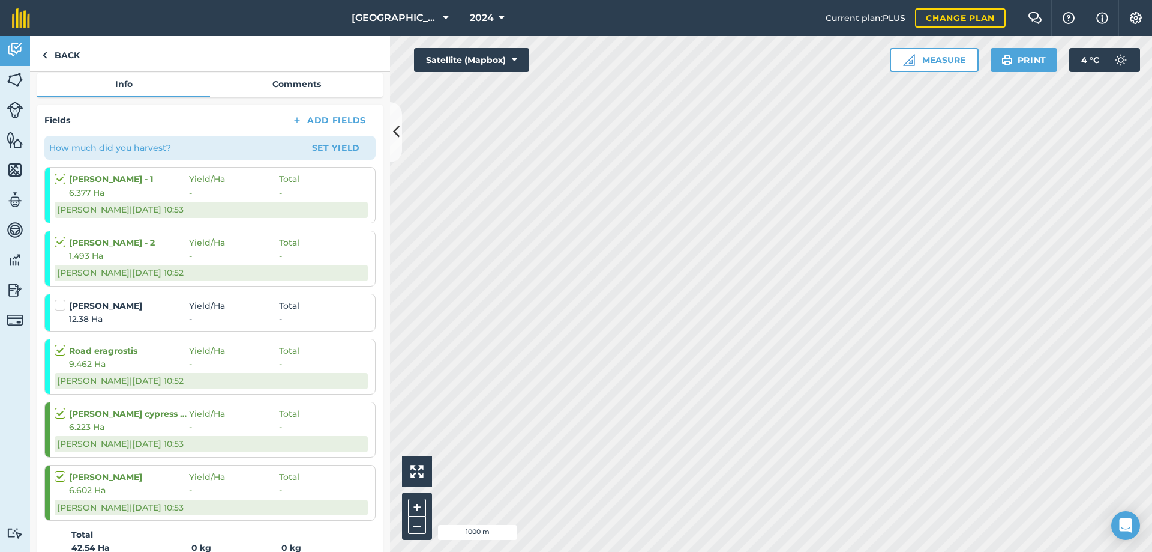
click at [53, 315] on li "[PERSON_NAME] Yield / Ha Total 12.38 Ha - -" at bounding box center [209, 312] width 331 height 38
click at [61, 299] on label at bounding box center [62, 299] width 14 height 0
click at [61, 302] on input "checkbox" at bounding box center [59, 303] width 8 height 8
checkbox input "false"
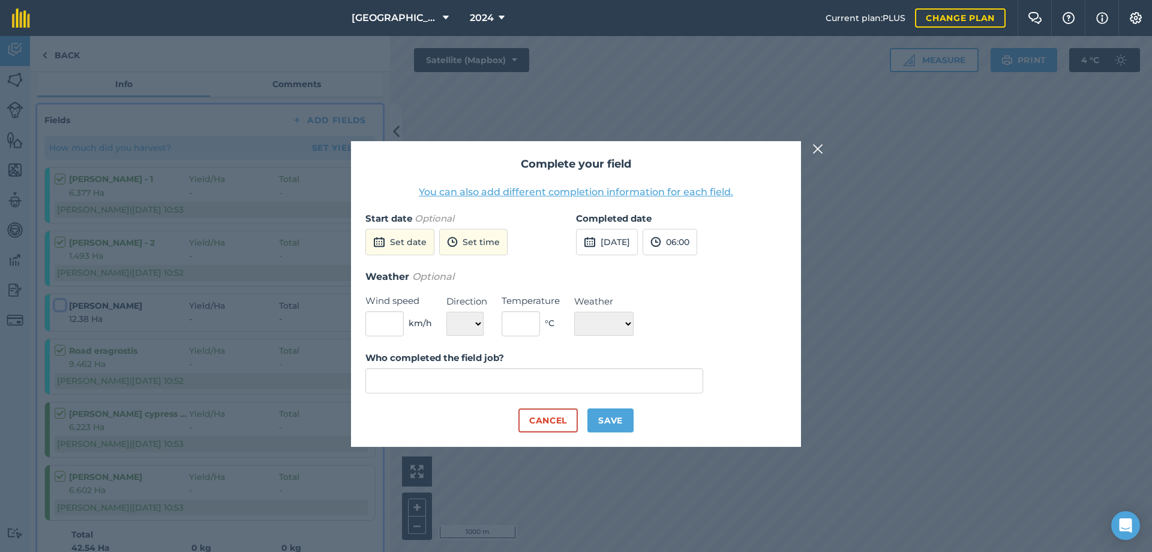
type input "[PERSON_NAME]"
click at [606, 242] on button "[DATE]" at bounding box center [607, 242] width 62 height 26
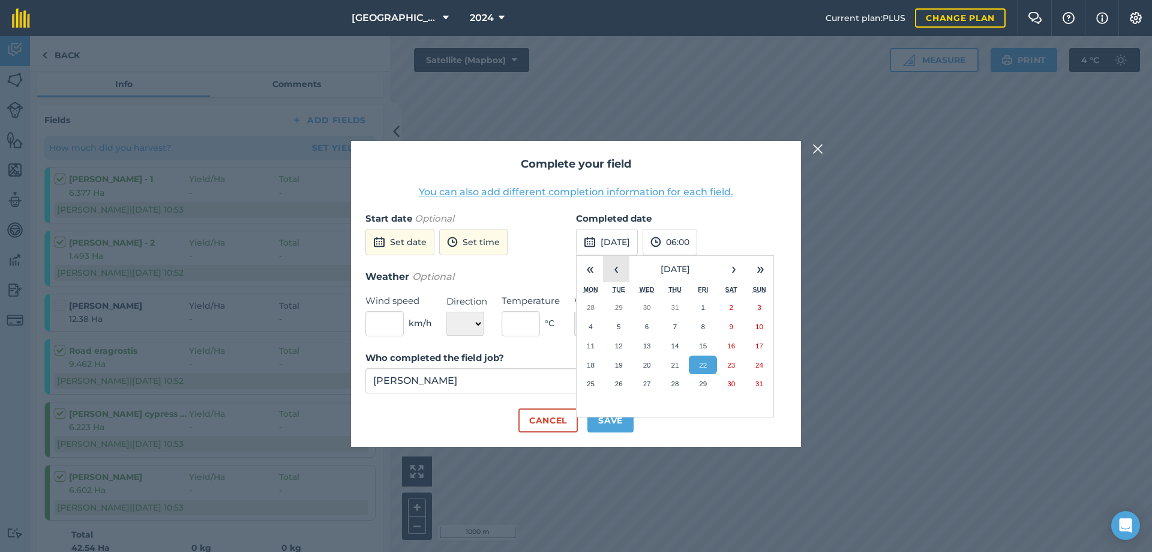
click at [615, 271] on button "‹" at bounding box center [616, 269] width 26 height 26
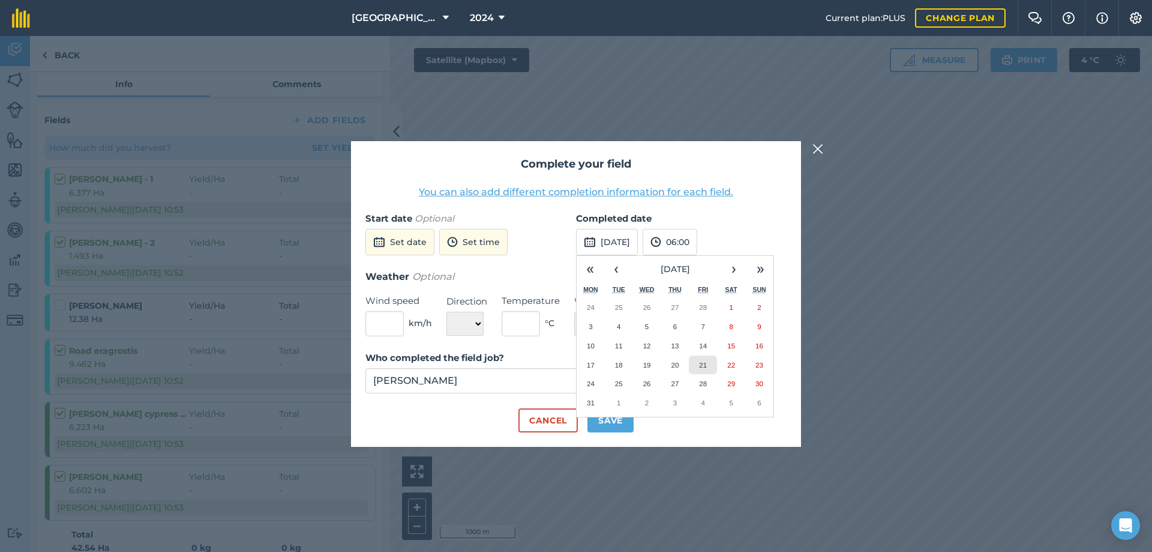
click at [698, 367] on button "21" at bounding box center [703, 364] width 28 height 19
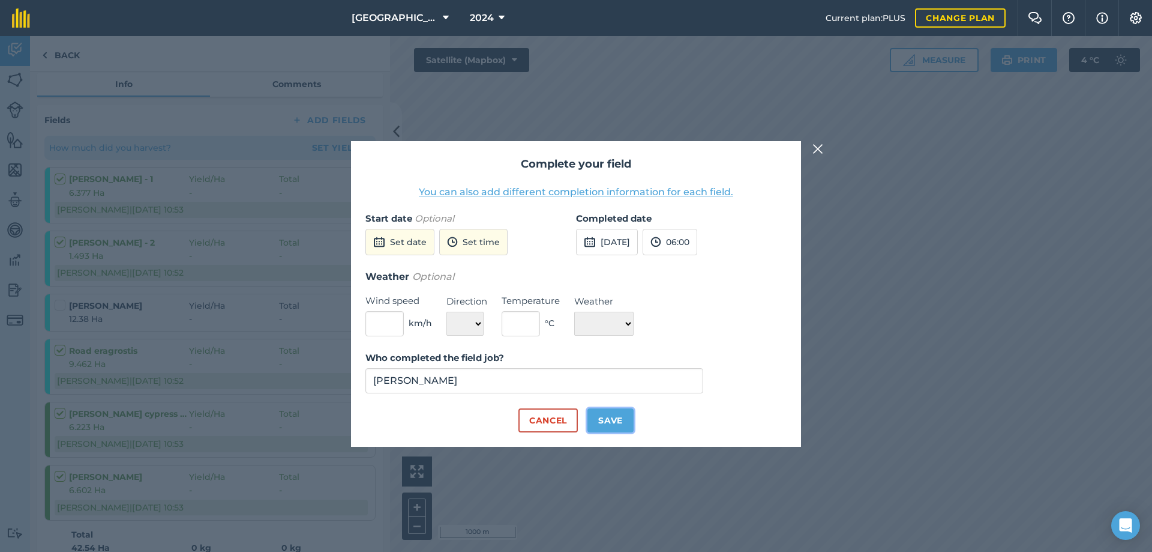
click at [609, 422] on button "Save" at bounding box center [611, 420] width 46 height 24
checkbox input "true"
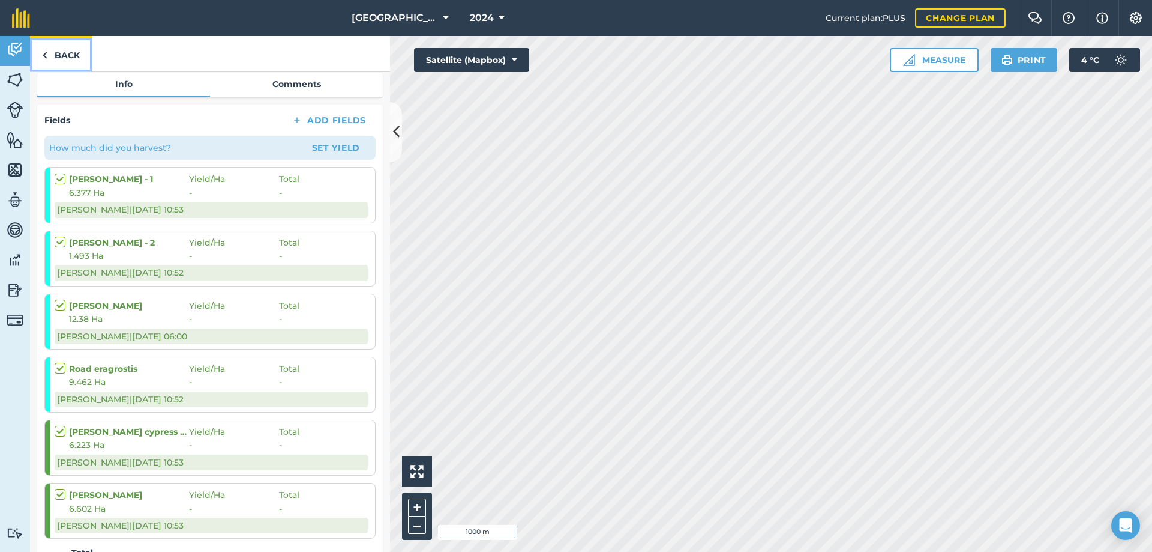
click at [65, 49] on link "Back" at bounding box center [61, 53] width 62 height 35
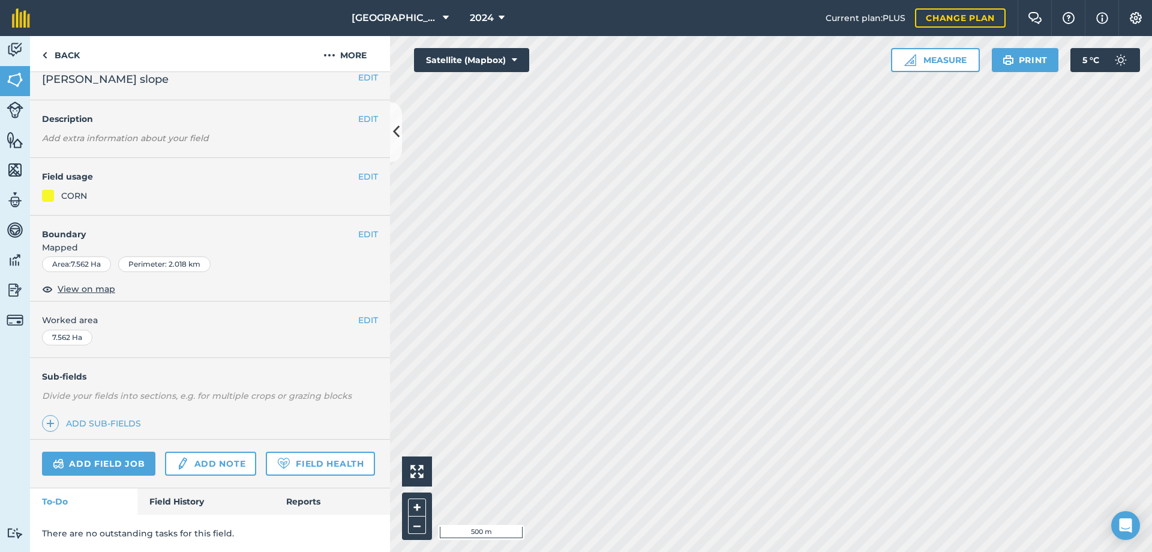
scroll to position [47, 0]
